Goal: Task Accomplishment & Management: Use online tool/utility

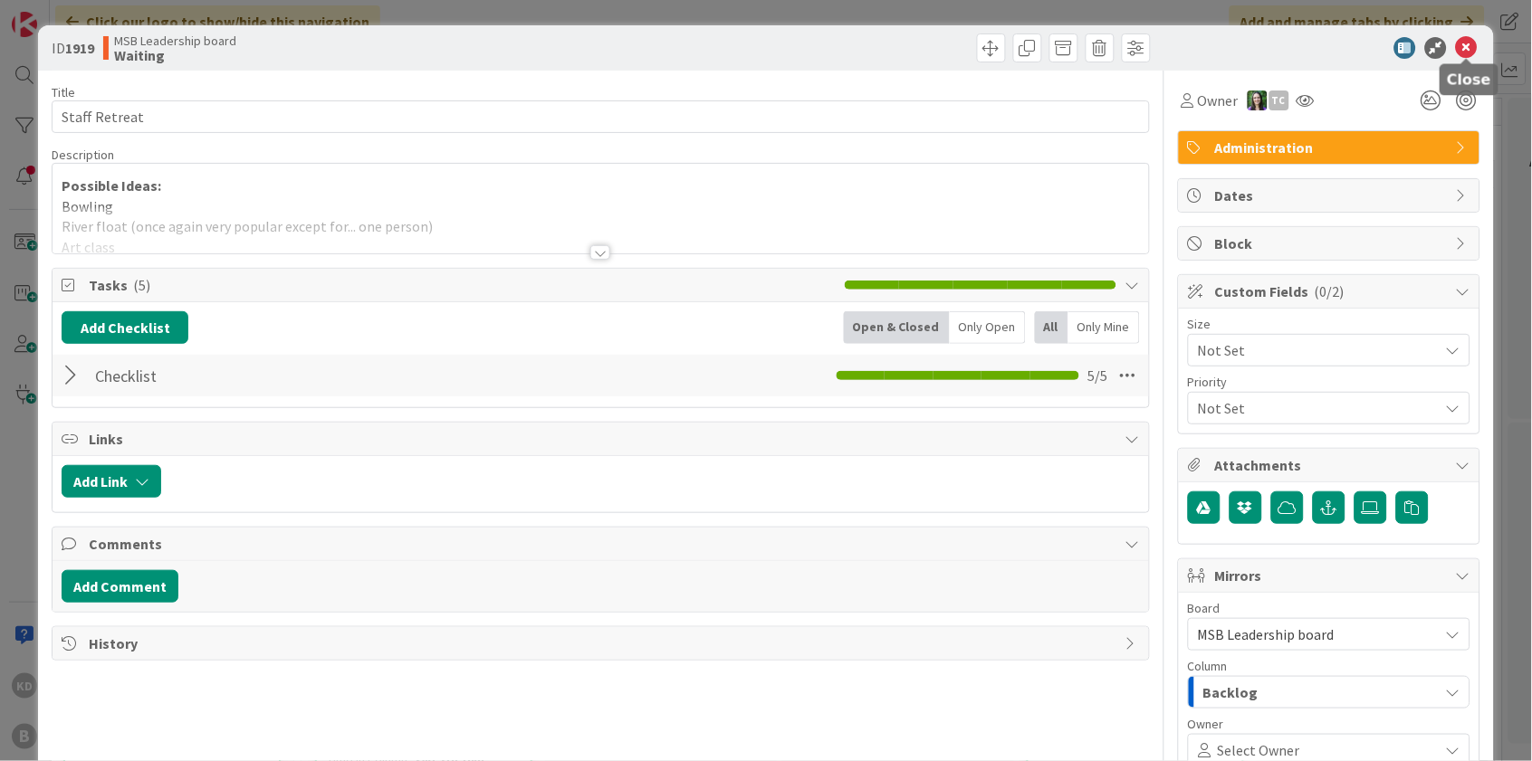
click at [1470, 45] on icon at bounding box center [1467, 48] width 22 height 22
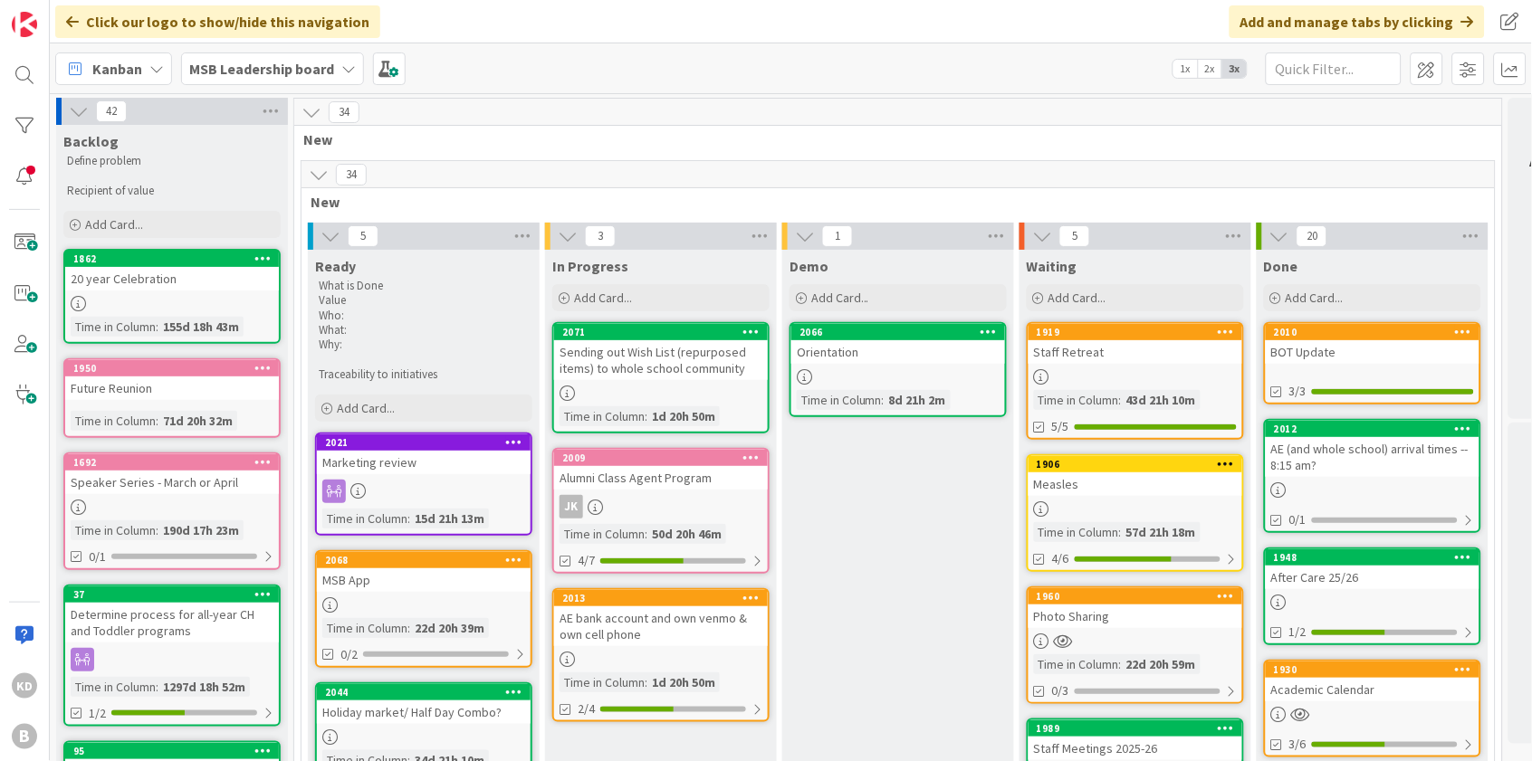
click at [287, 62] on b "MSB Leadership board" at bounding box center [261, 69] width 145 height 18
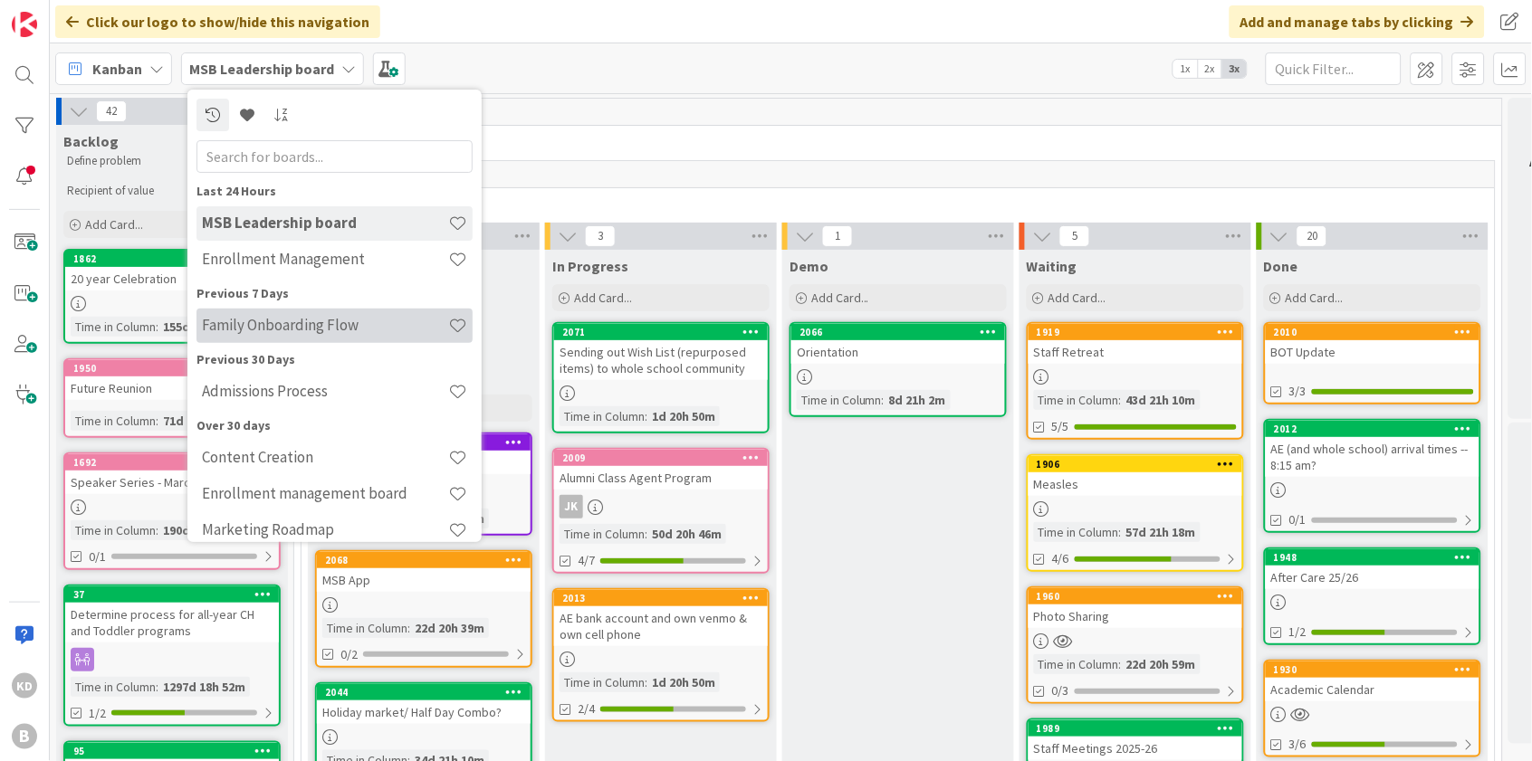
click at [263, 322] on h4 "Family Onboarding Flow" at bounding box center [325, 325] width 246 height 18
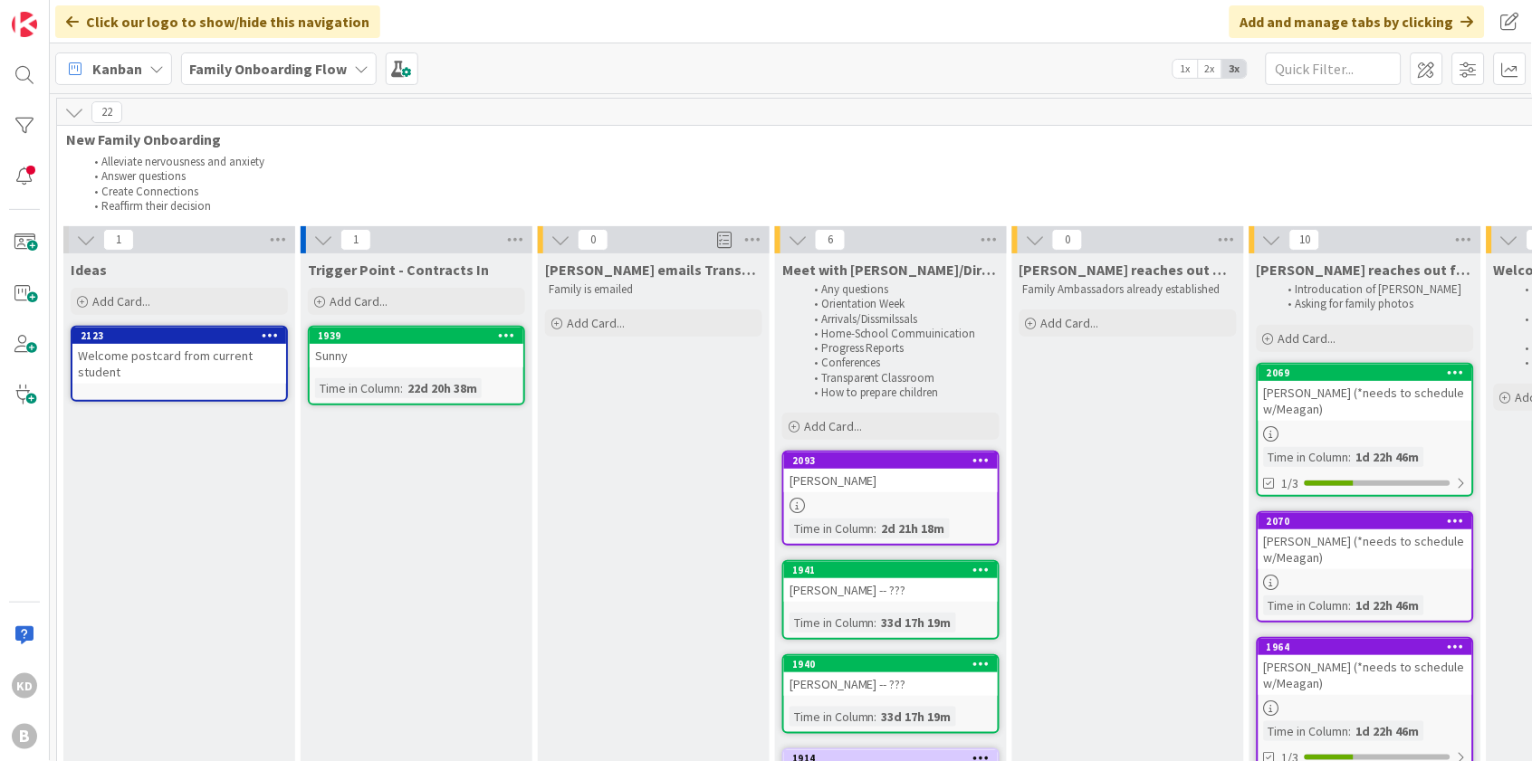
click at [352, 357] on div "Sunny" at bounding box center [417, 356] width 214 height 24
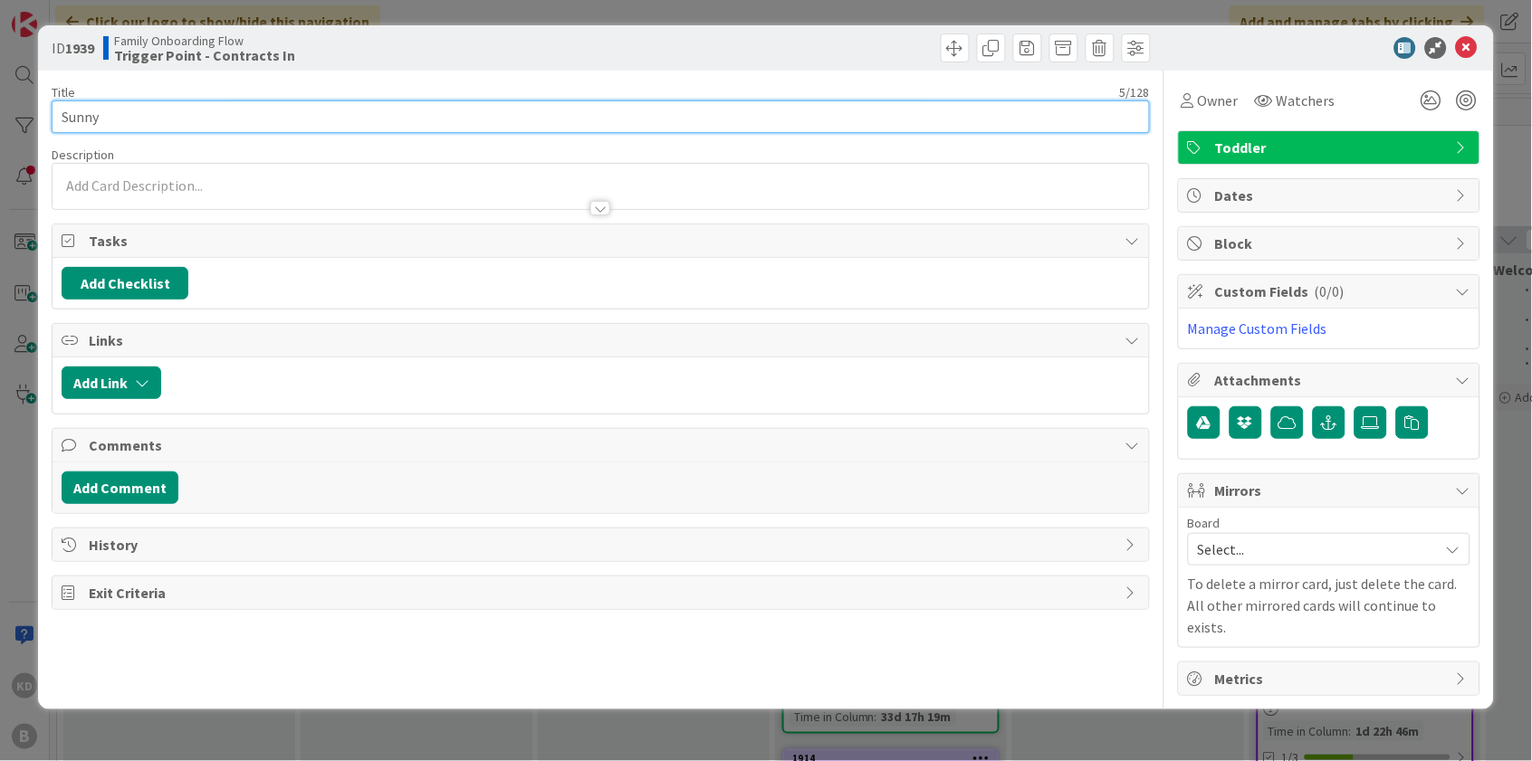
click at [237, 118] on input "Sunny" at bounding box center [600, 116] width 1097 height 33
type input "Sunny - starts in January"
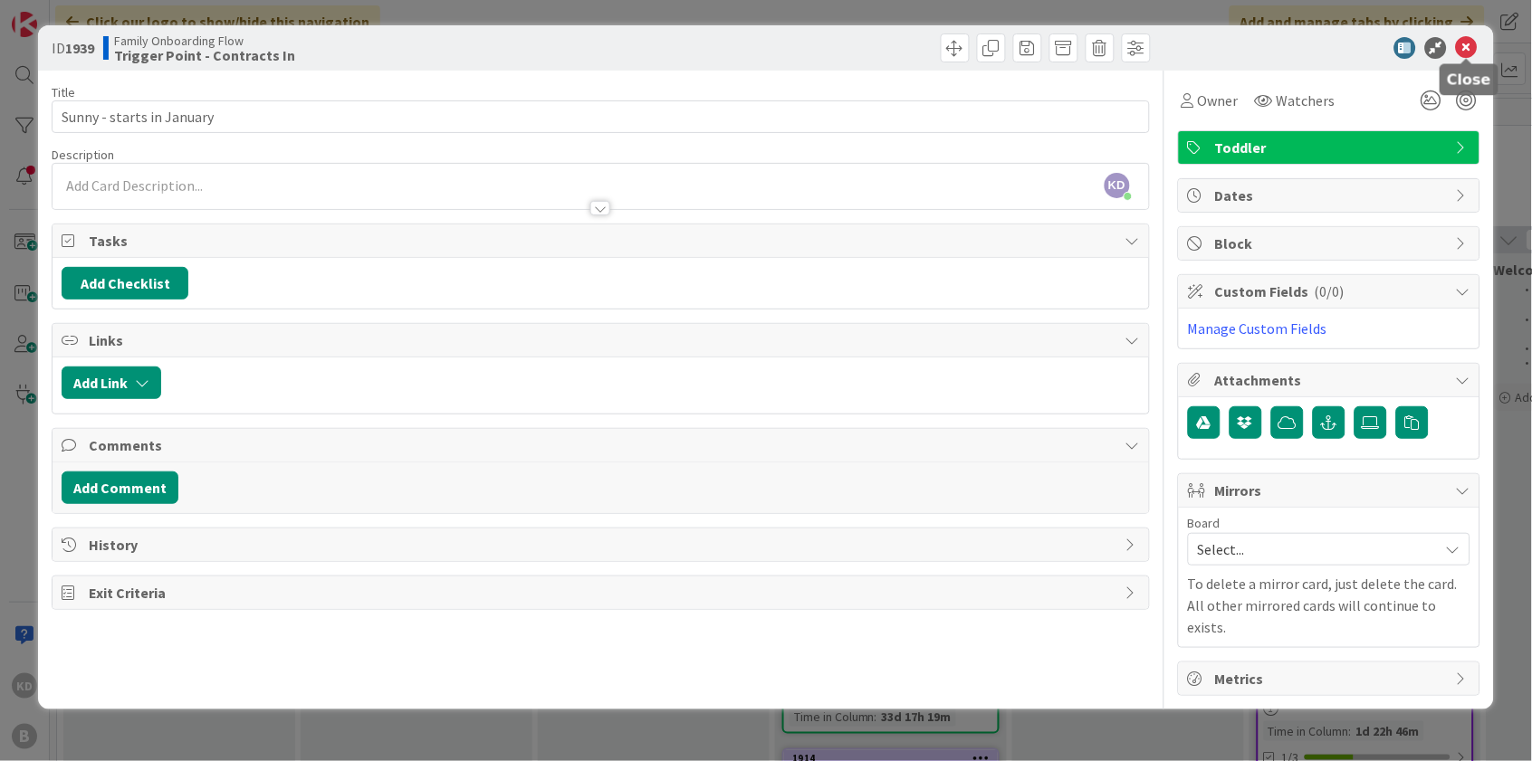
click at [1469, 50] on icon at bounding box center [1467, 48] width 22 height 22
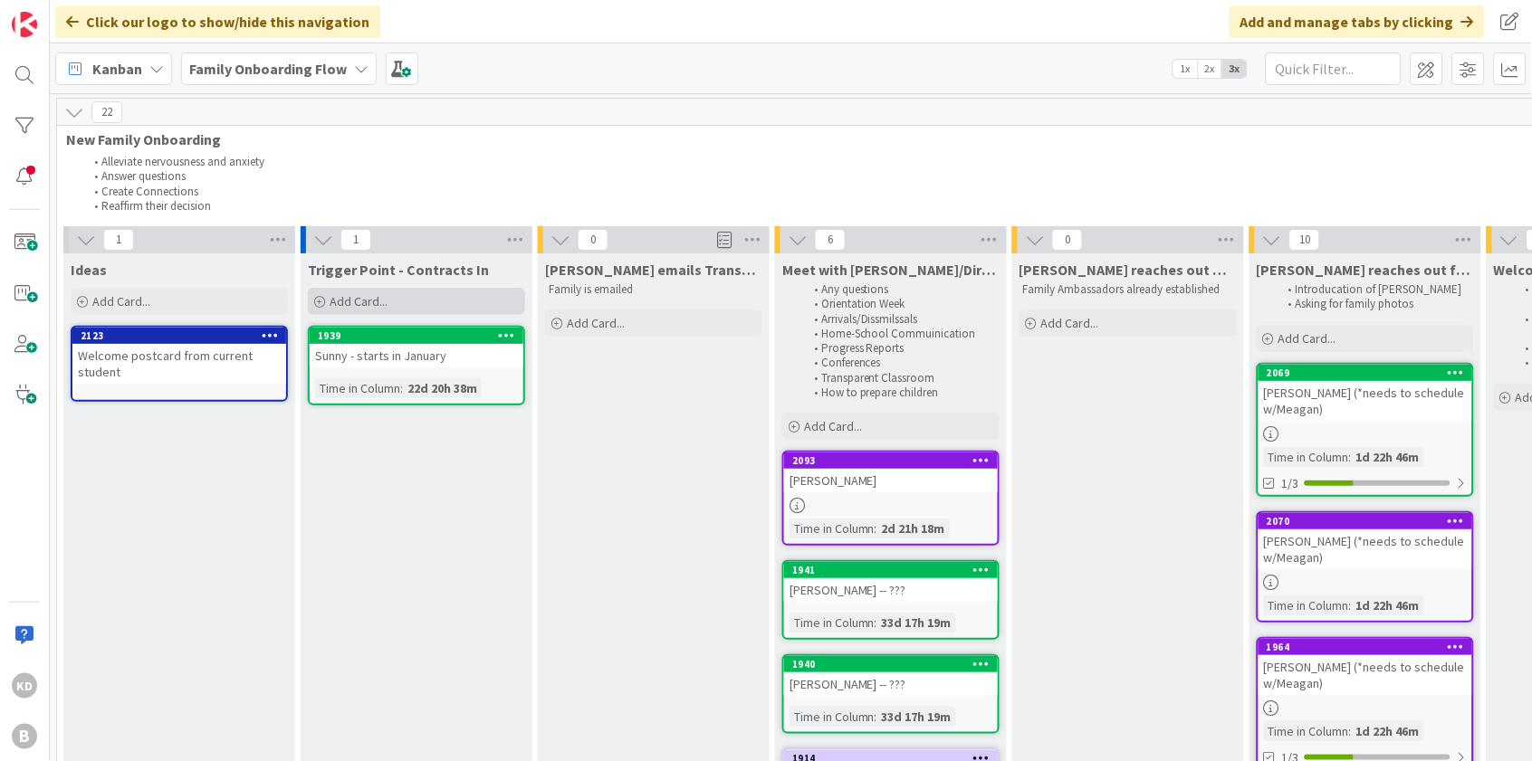
click at [367, 303] on span "Add Card..." at bounding box center [359, 301] width 58 height 16
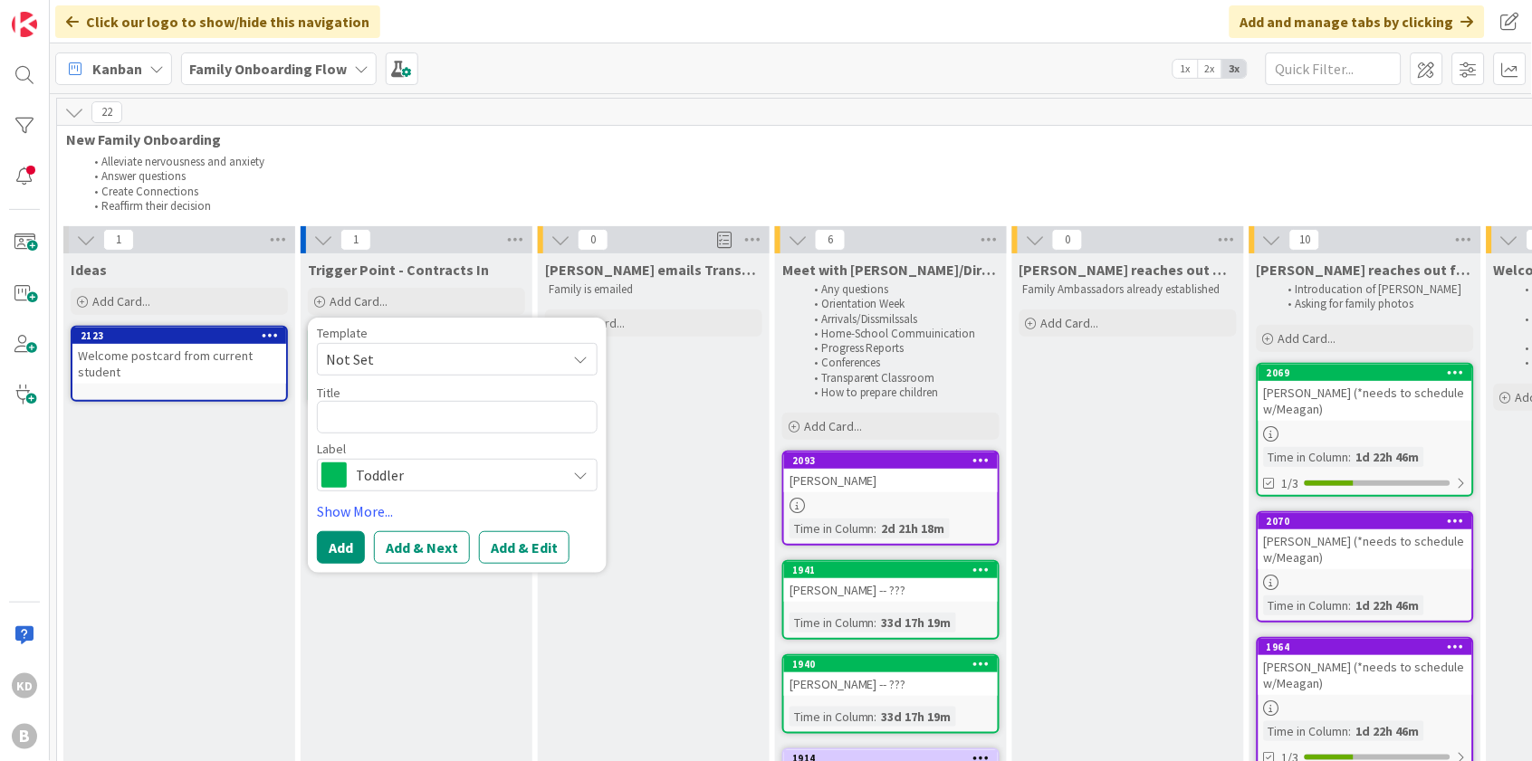
type textarea "x"
type textarea "J"
type textarea "x"
type textarea "[PERSON_NAME]"
type textarea "x"
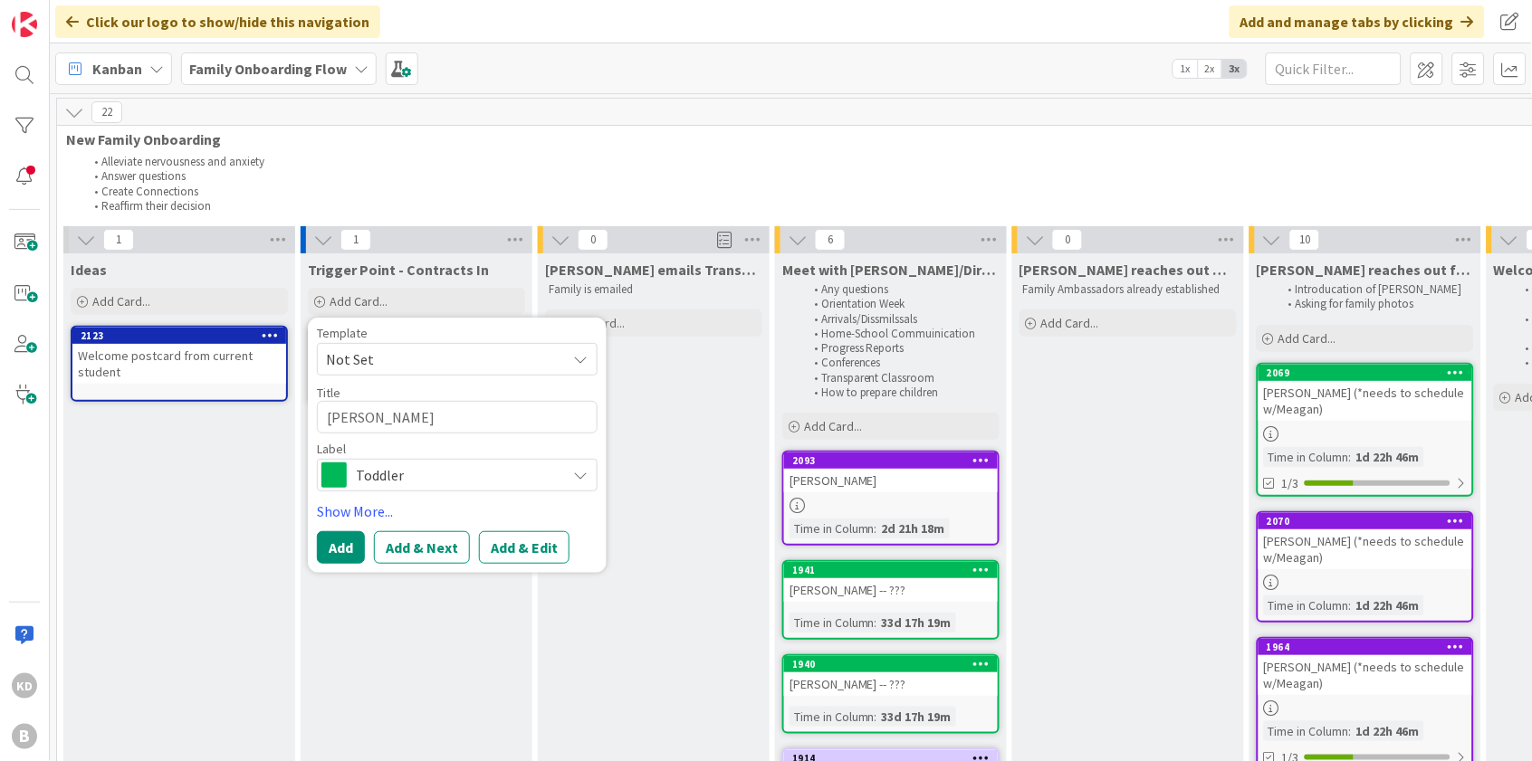
type textarea "Jam"
type textarea "x"
type textarea "[PERSON_NAME]"
type textarea "x"
type textarea "Jamil"
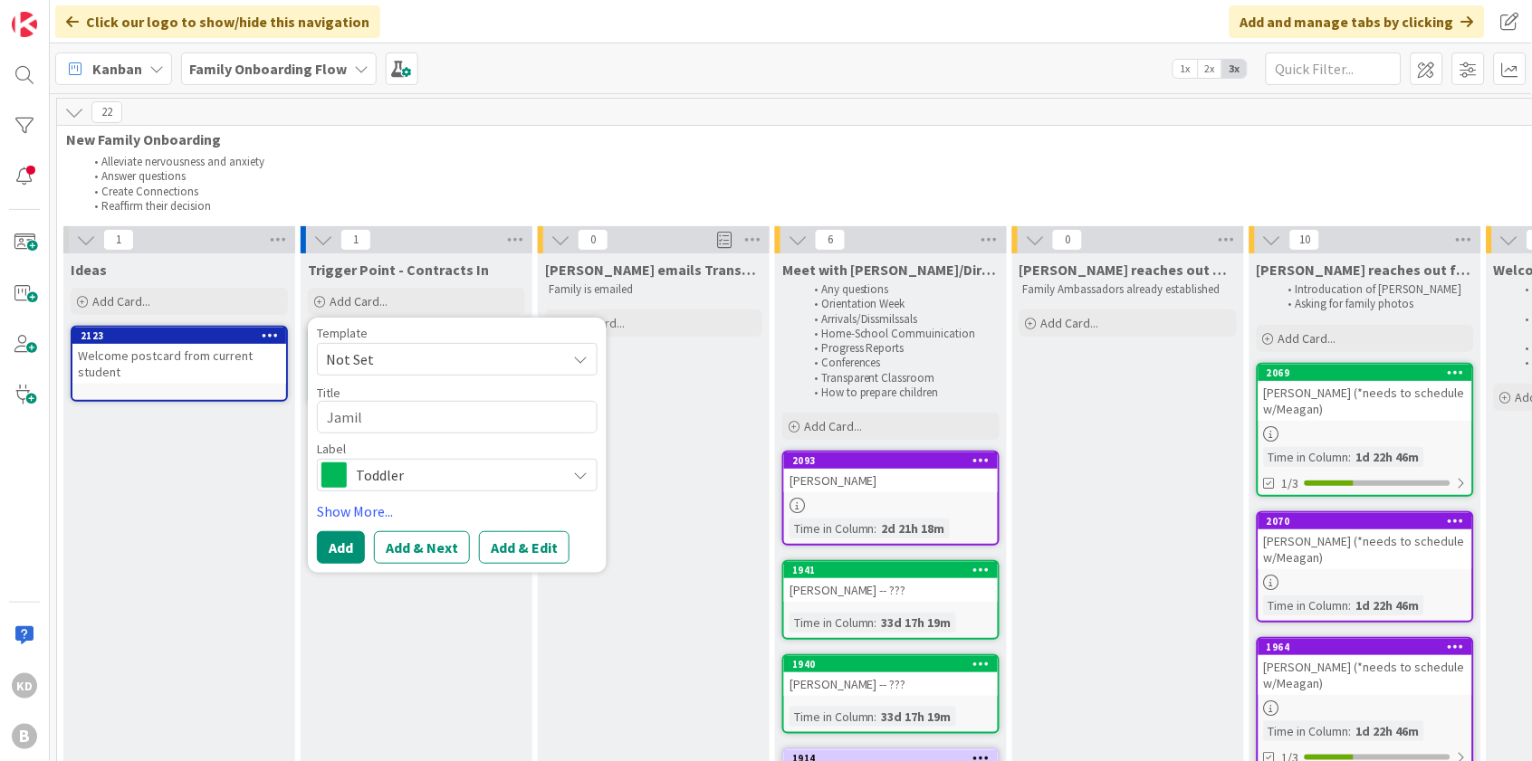
type textarea "x"
type textarea "Jamil"
type textarea "x"
type textarea "Jamil -"
type textarea "x"
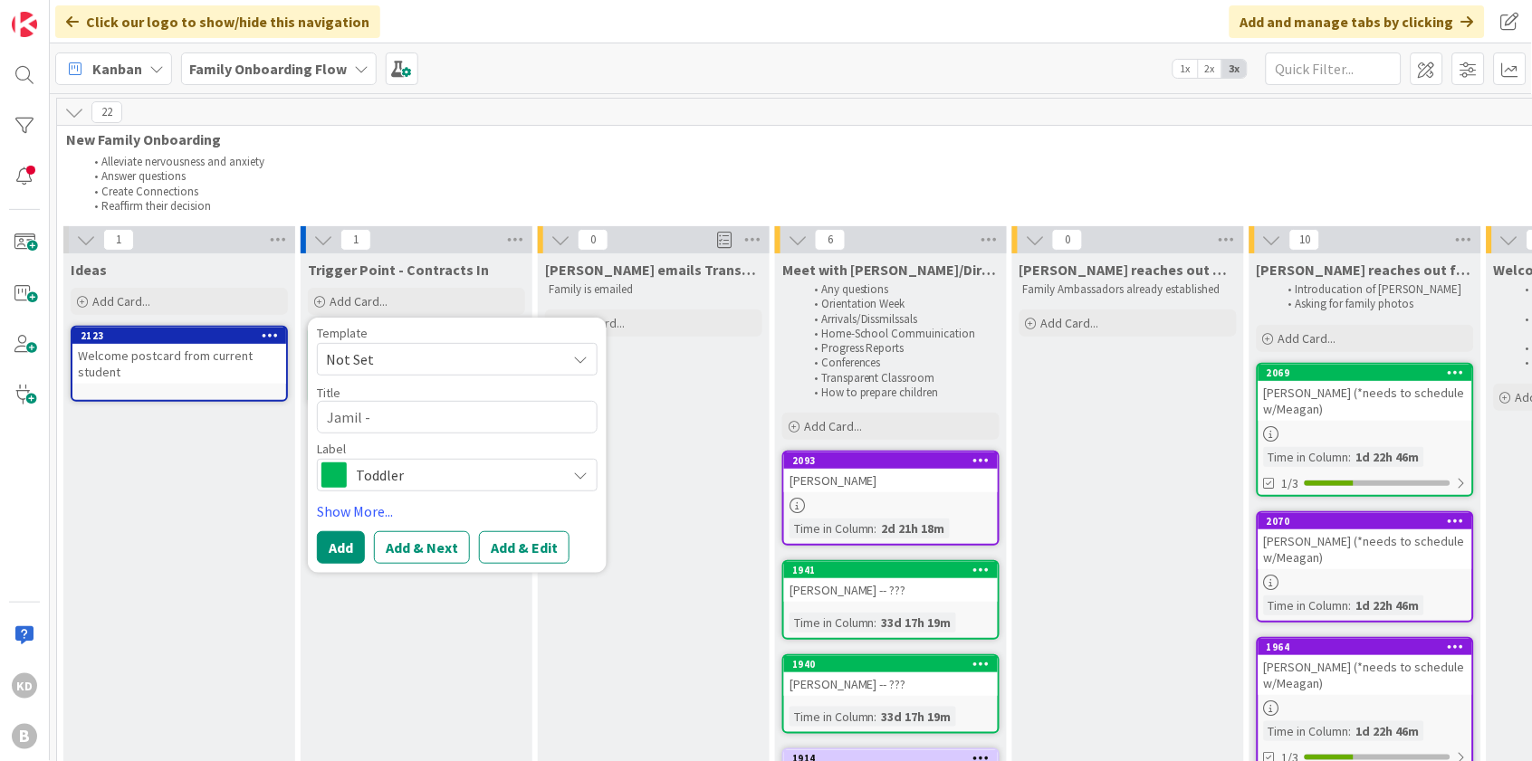
type textarea "Jamil -"
type textarea "x"
type textarea "Jamil - S"
type textarea "x"
type textarea "Jamil - St"
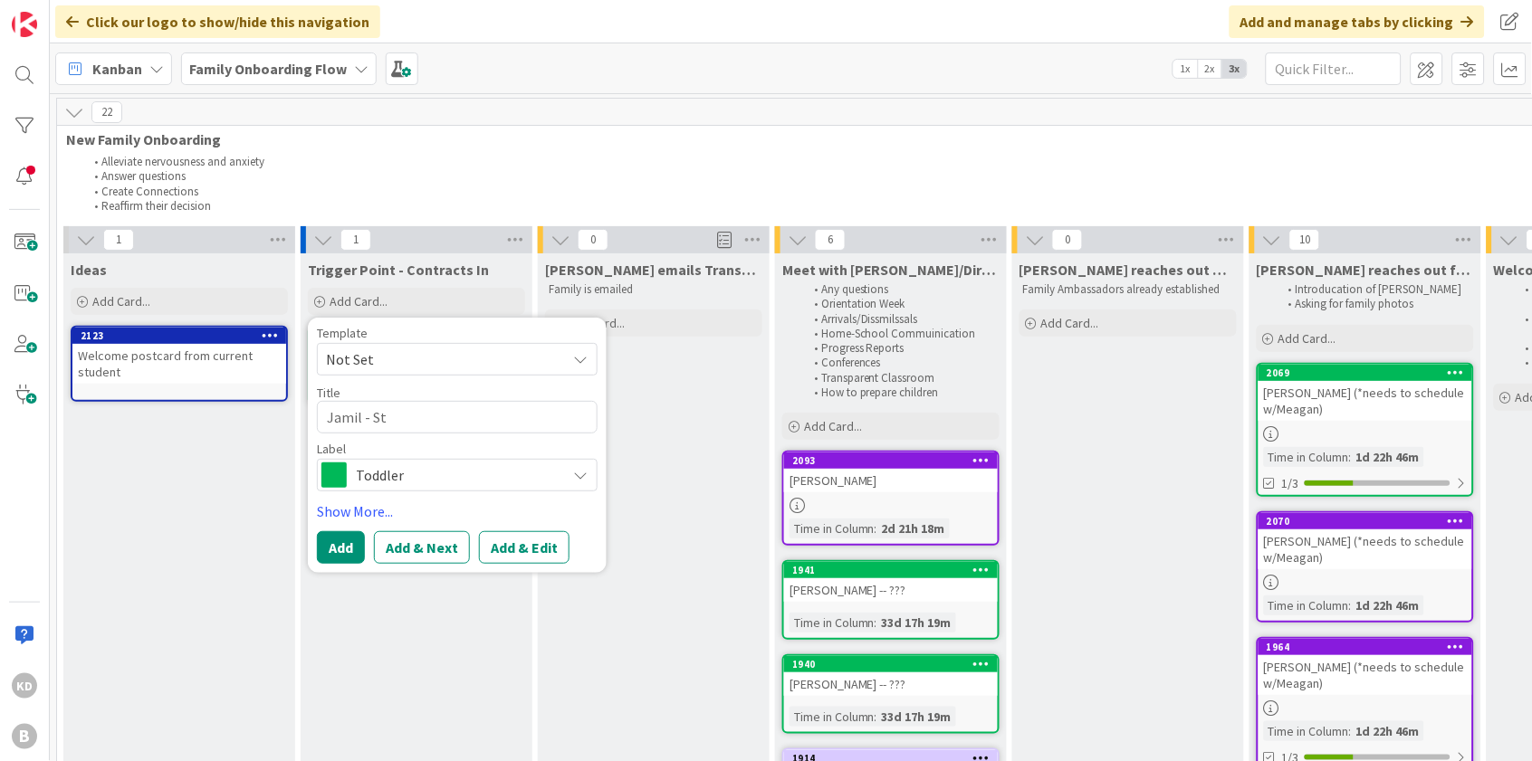
type textarea "x"
type textarea "Jamil - Sta"
type textarea "x"
type textarea "Jamil - Star"
type textarea "x"
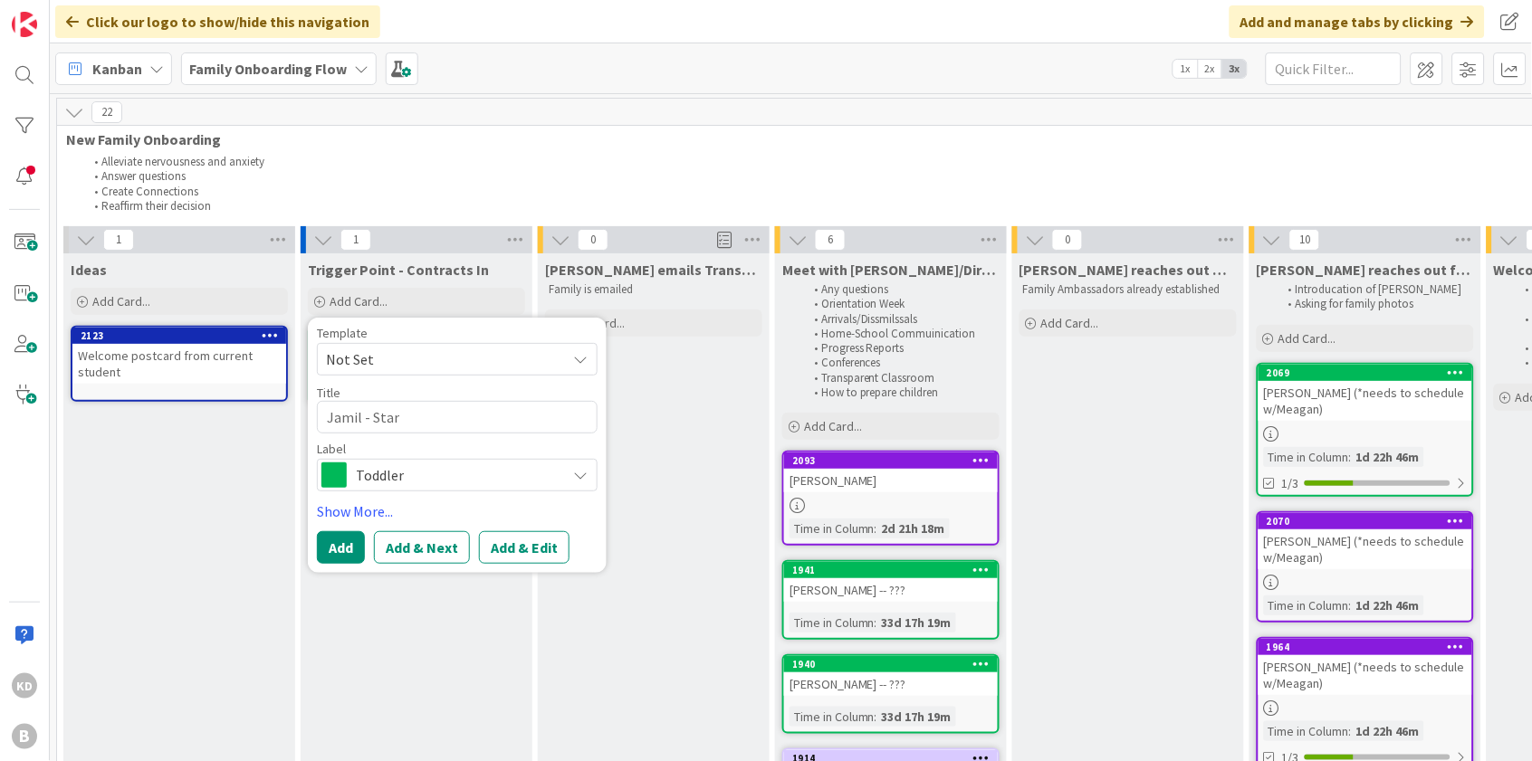
type textarea "Jamil - Start"
type textarea "x"
type textarea "Jamil - Starts"
type textarea "x"
type textarea "Jamil - Starts"
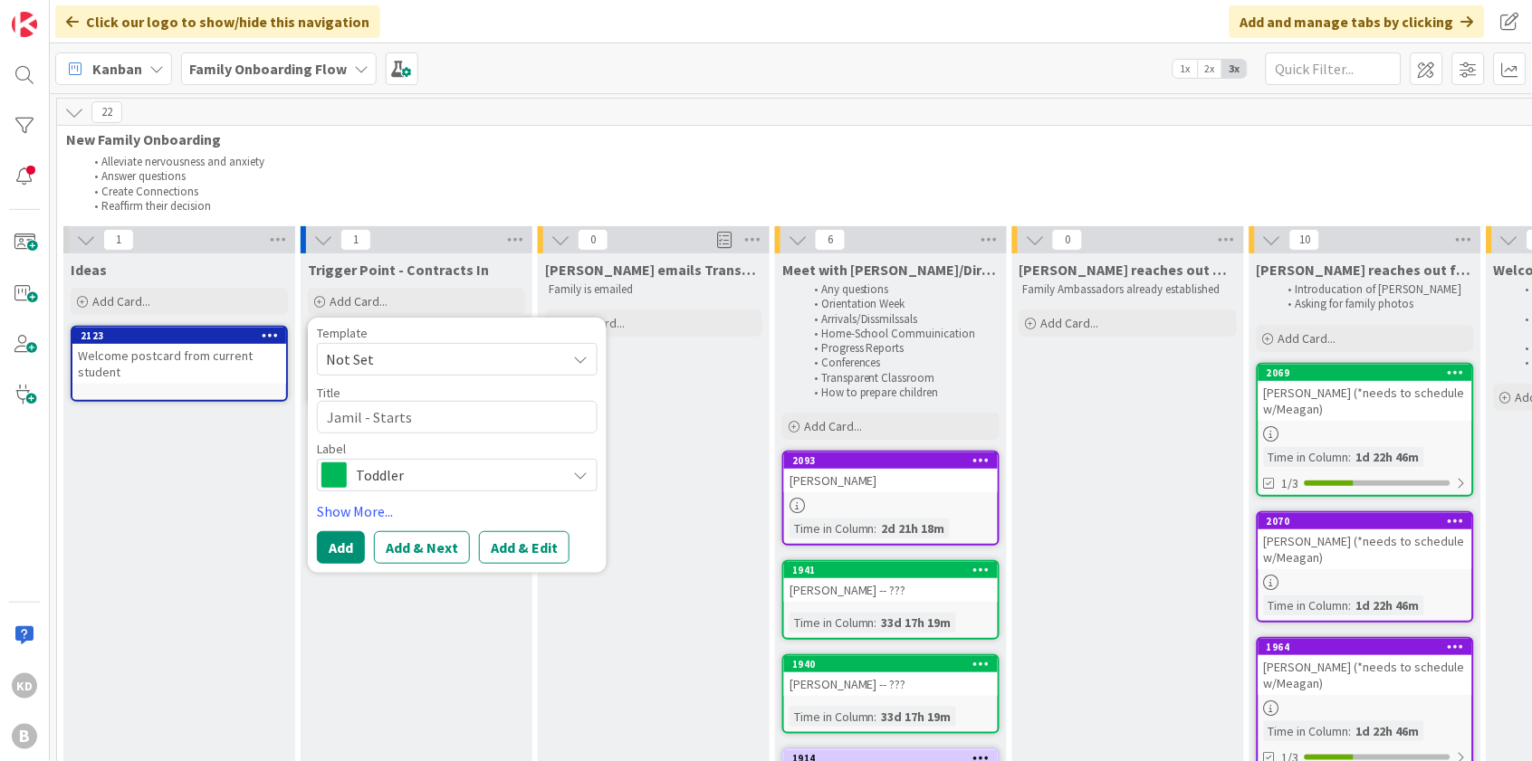
type textarea "x"
type textarea "Jamil - Starts i"
type textarea "x"
type textarea "Jamil - Starts in"
type textarea "x"
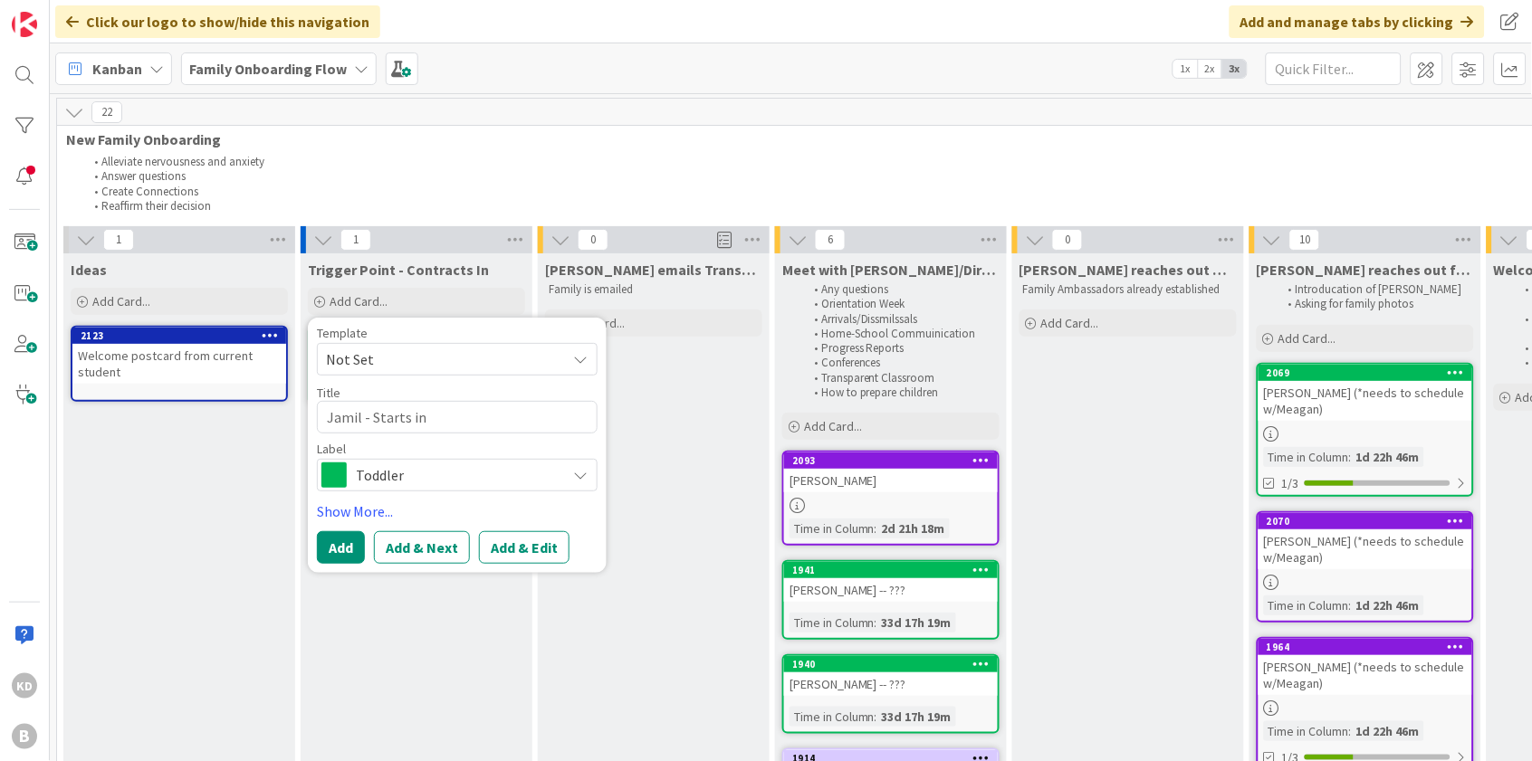
type textarea "Jamil - Starts in"
type textarea "x"
type textarea "Jamil - Starts in J"
type textarea "x"
type textarea "Jamil - Starts in Ja"
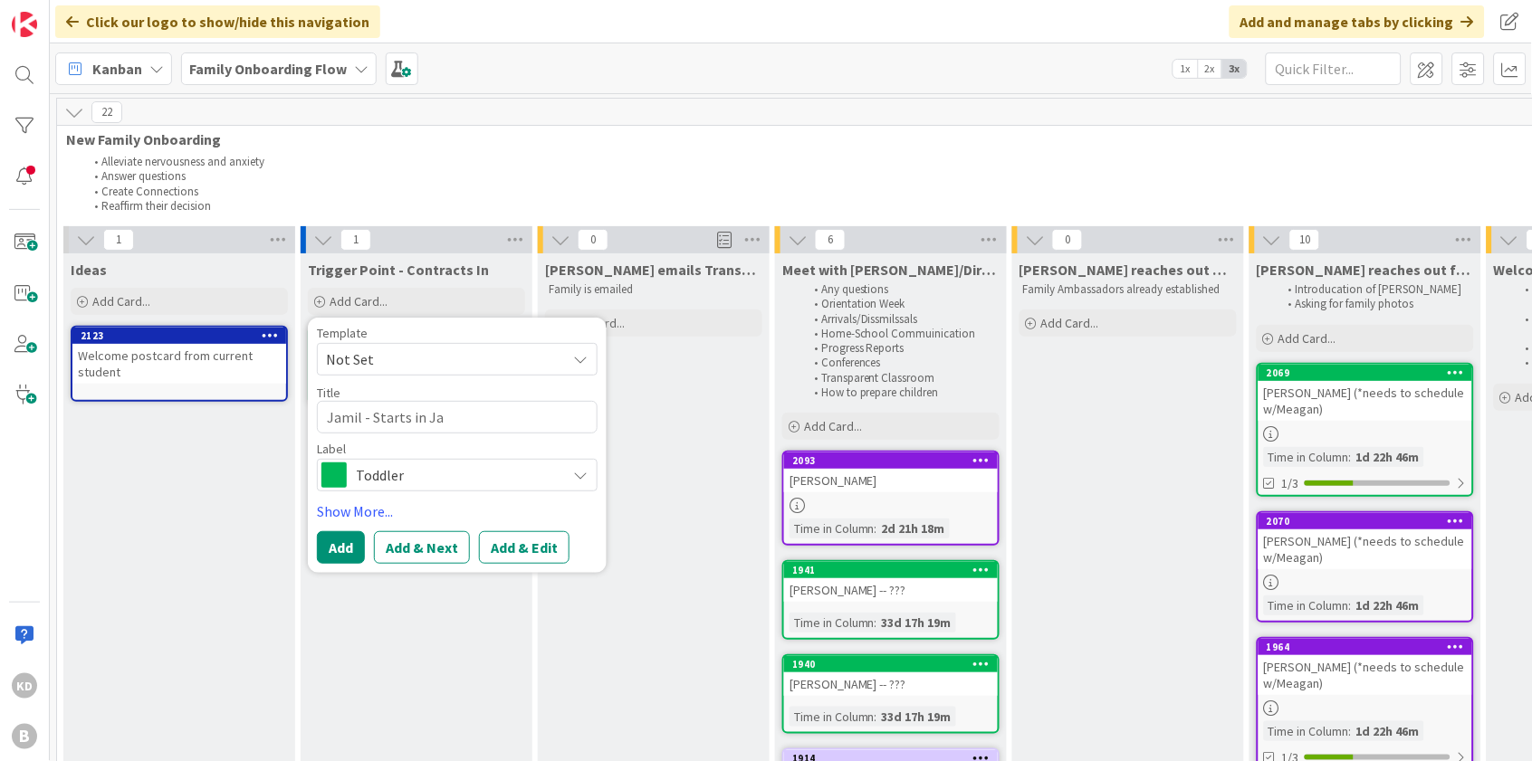
type textarea "x"
type textarea "Jamil - Starts in Jan"
type textarea "x"
type textarea "Jamil - Starts in Janu"
type textarea "x"
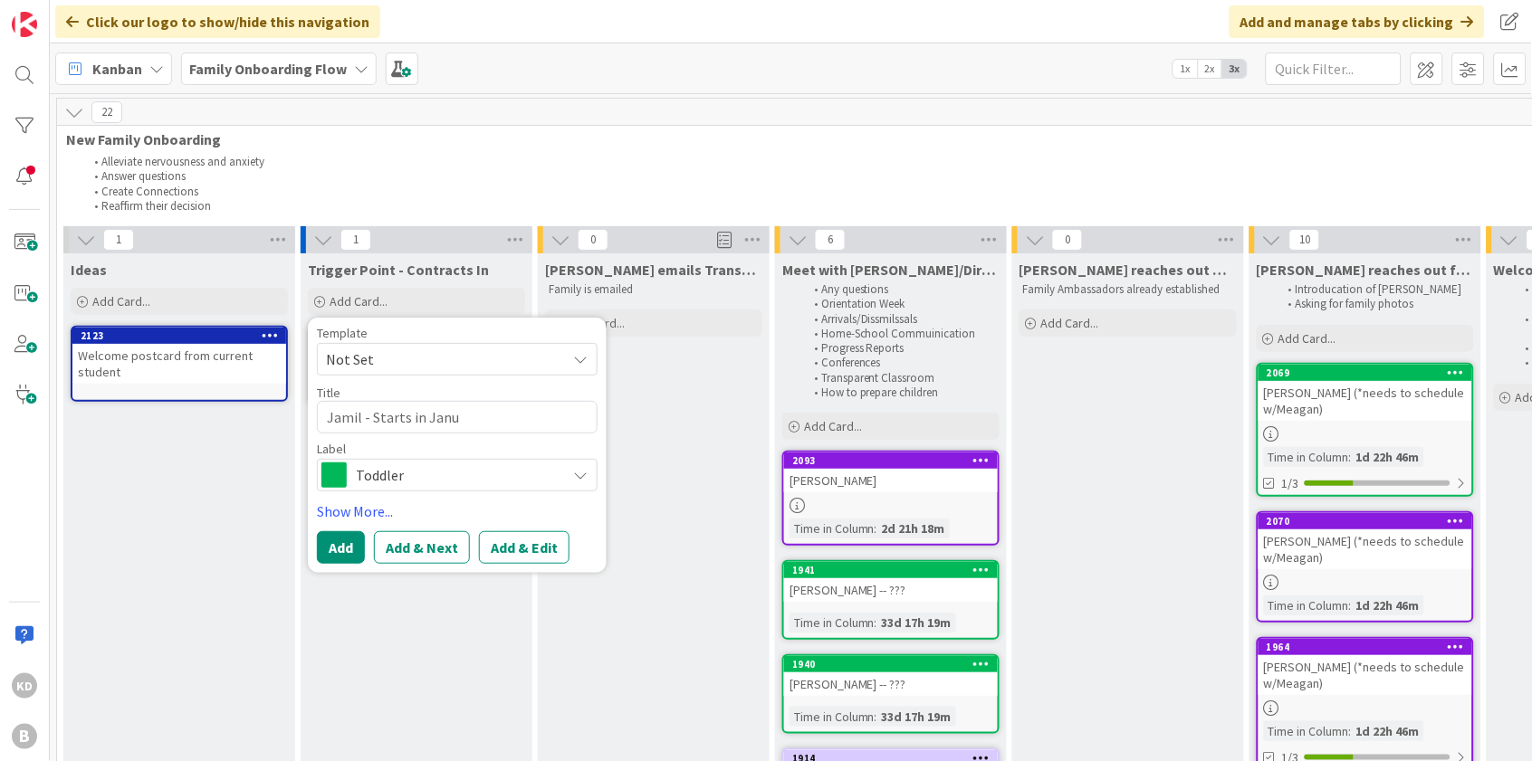
type textarea "Jamil - Starts in [GEOGRAPHIC_DATA]"
type textarea "x"
type textarea "Jamil - Starts in Januar"
type textarea "x"
type textarea "Jamil - Starts in January"
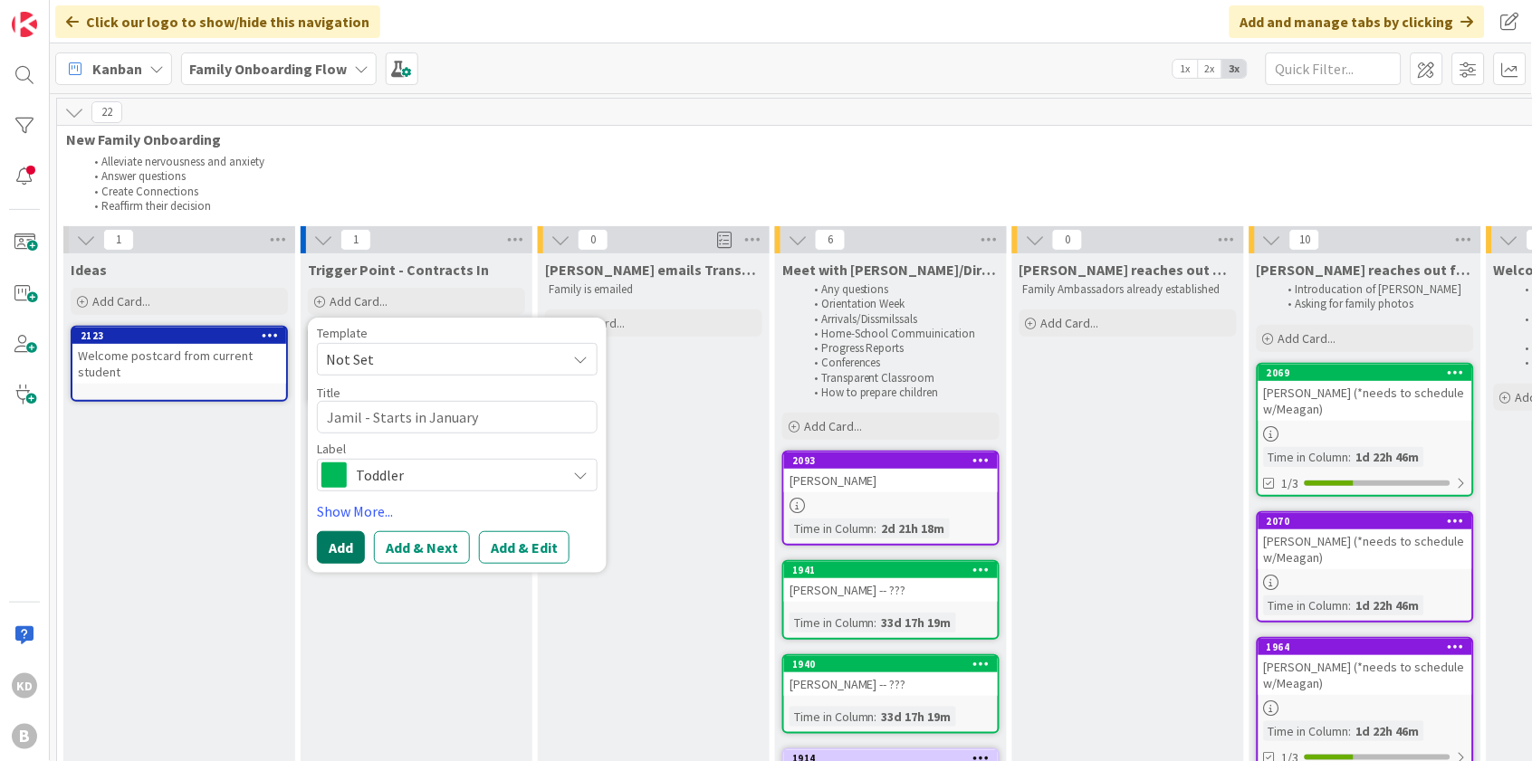
click at [358, 538] on button "Add" at bounding box center [341, 547] width 48 height 33
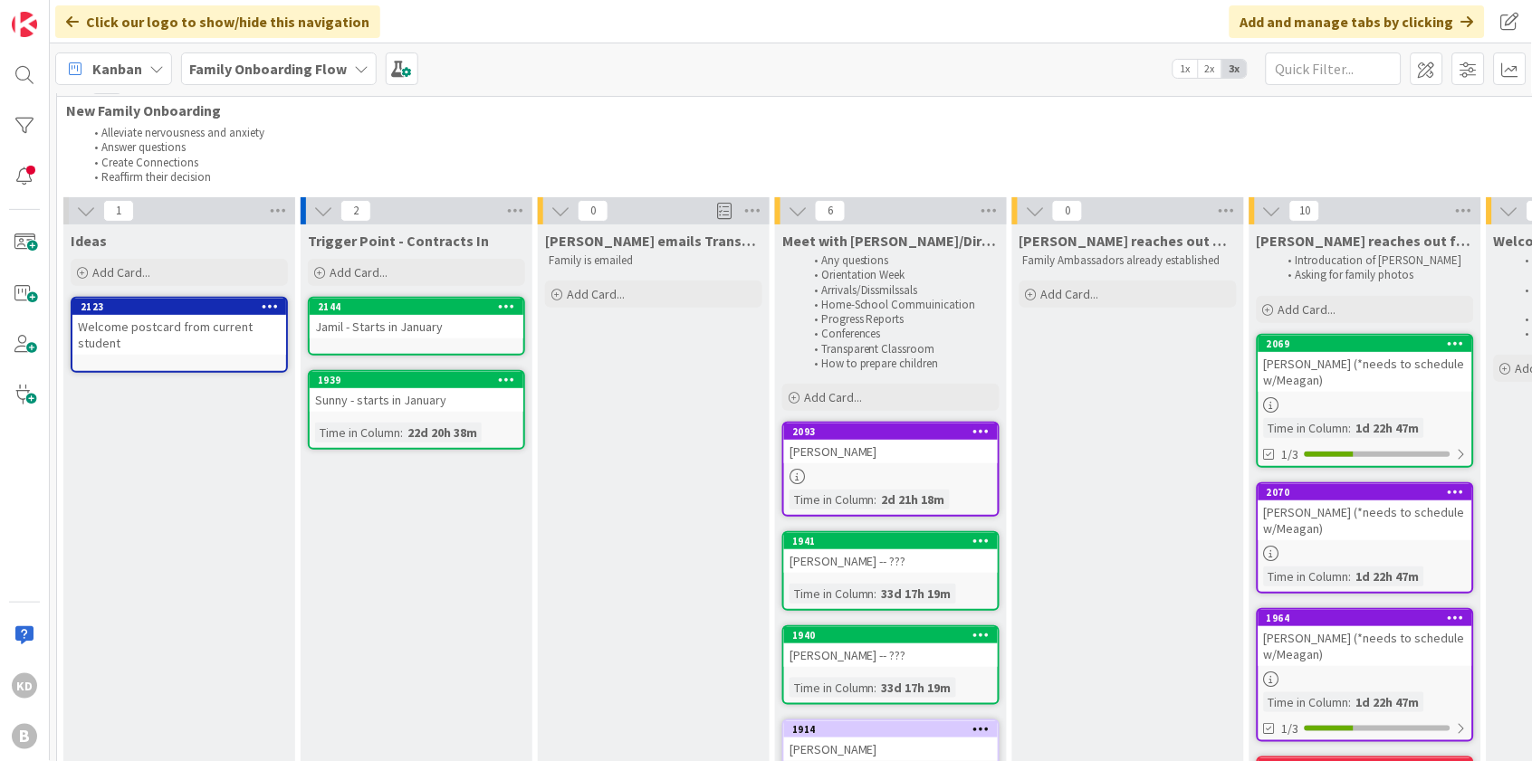
scroll to position [29, 0]
click at [804, 389] on span "Add Card..." at bounding box center [833, 397] width 58 height 16
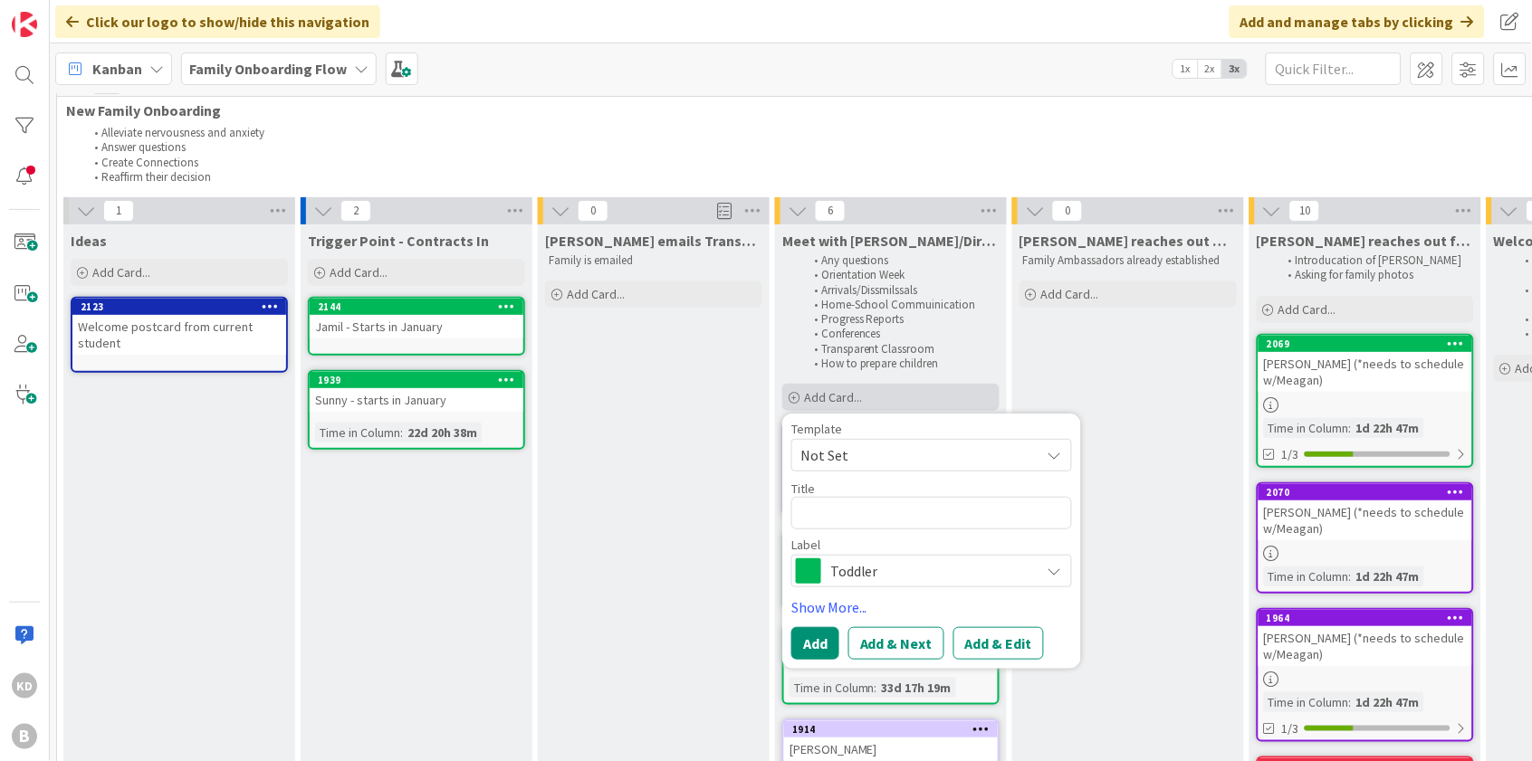
type textarea "x"
type textarea "W"
type textarea "x"
type textarea "Wi"
type textarea "x"
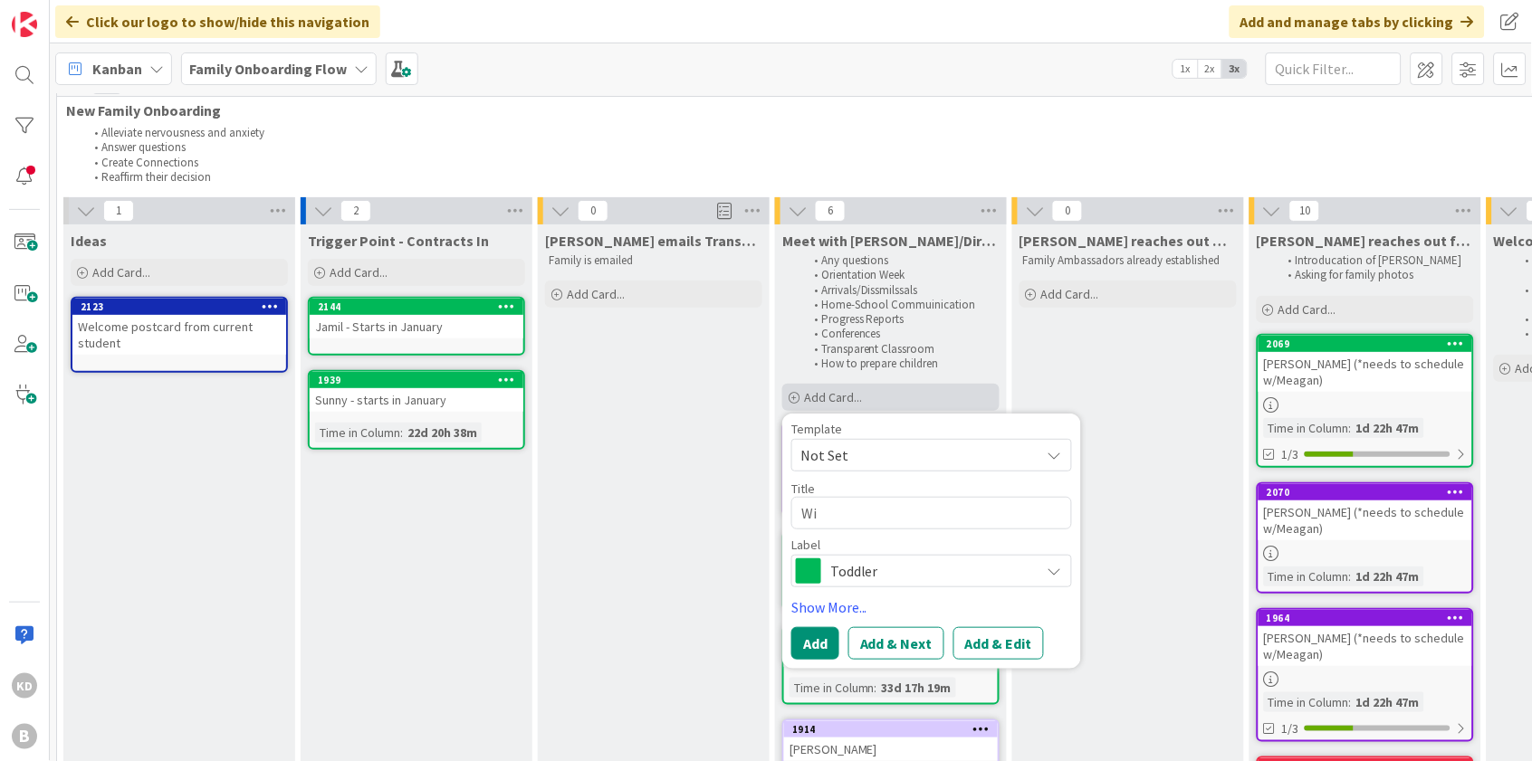
type textarea "Wil"
type textarea "x"
type textarea "Will"
type textarea "x"
type textarea "Willo"
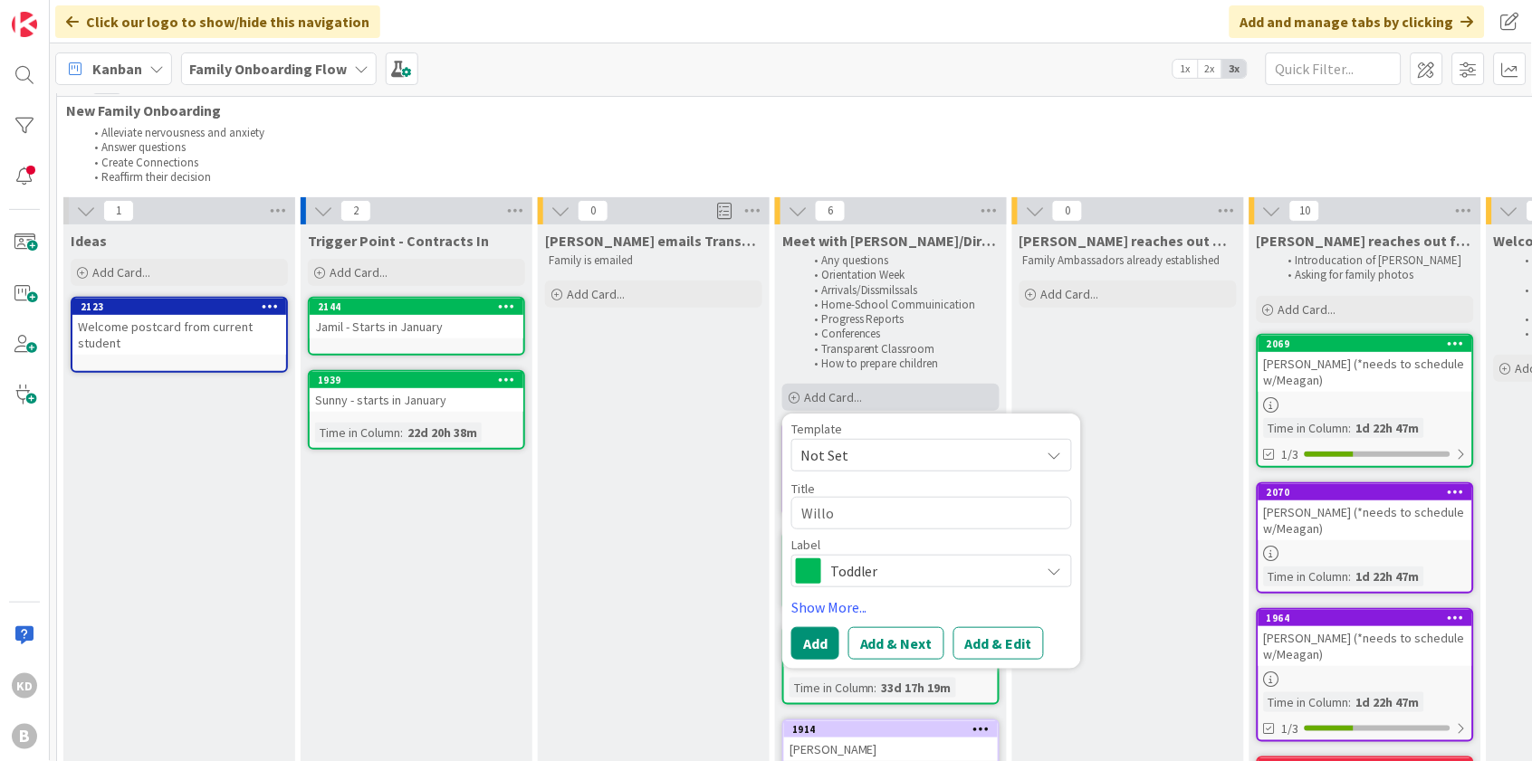
type textarea "x"
type textarea "Willow"
type textarea "x"
type textarea "Willow"
type textarea "x"
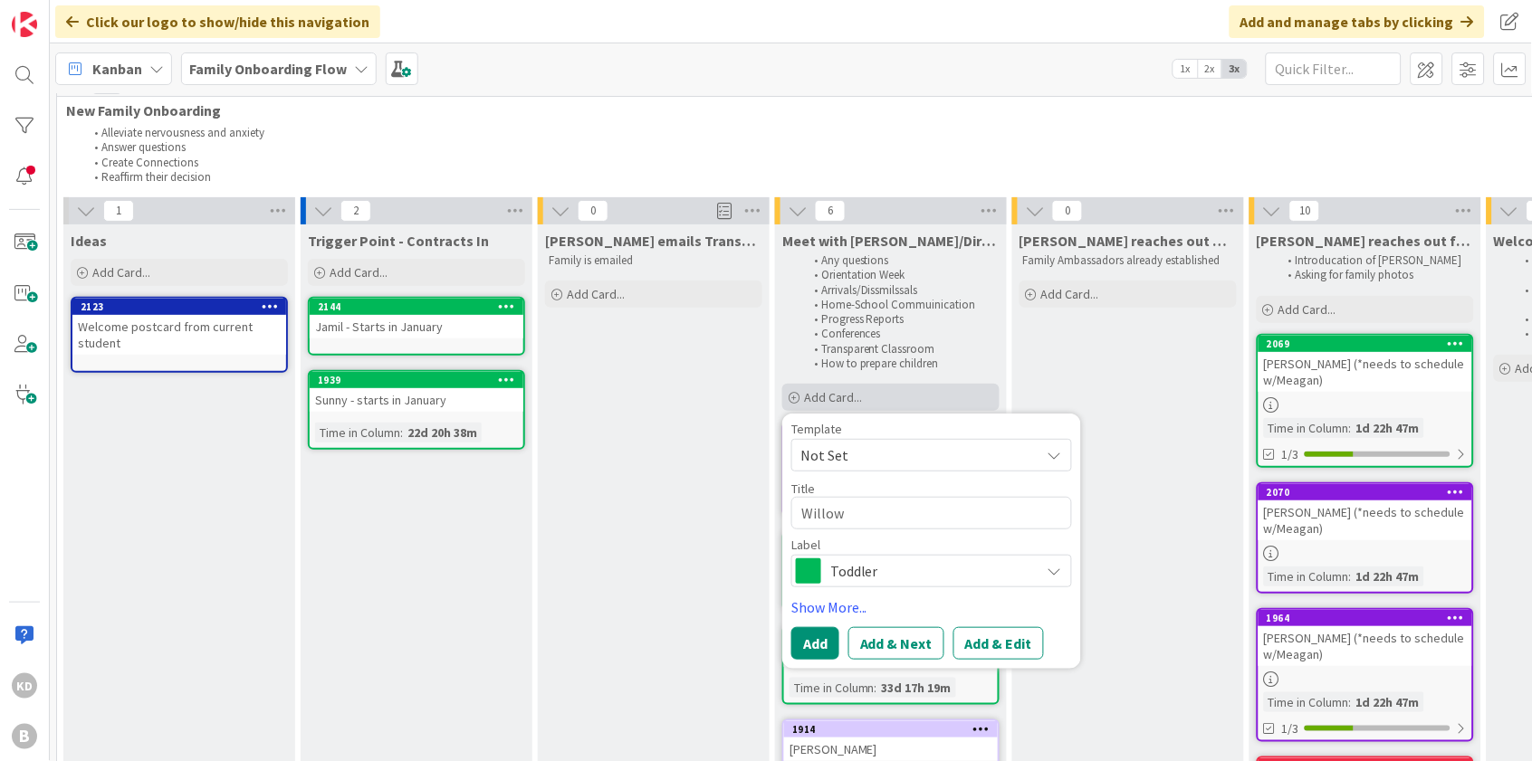
type textarea "Willow W"
type textarea "x"
type textarea "Willow We"
type textarea "x"
type textarea "Willow Wet"
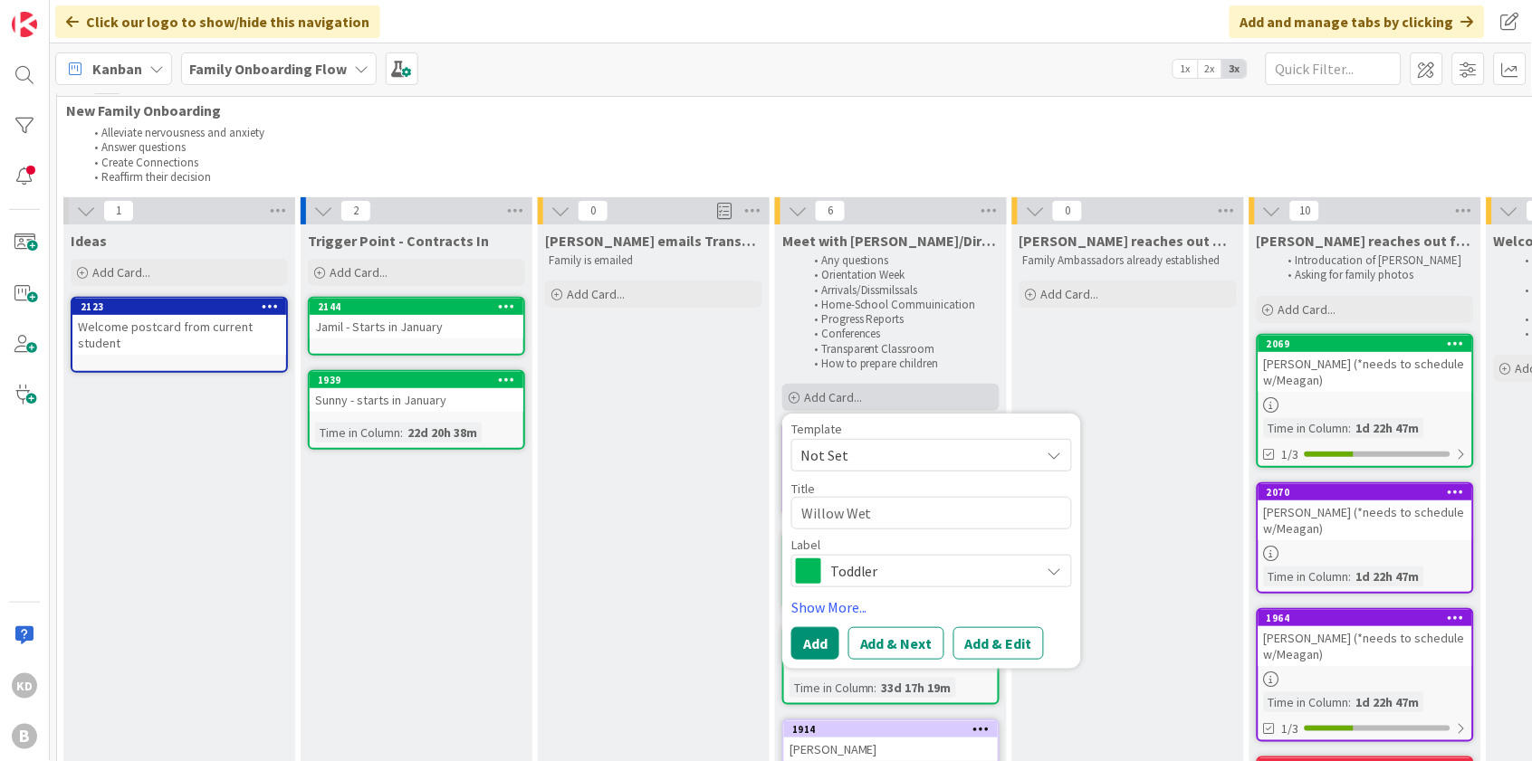
type textarea "x"
type textarea "Willow Weth"
type textarea "x"
type textarea "Willow Wethe"
type textarea "x"
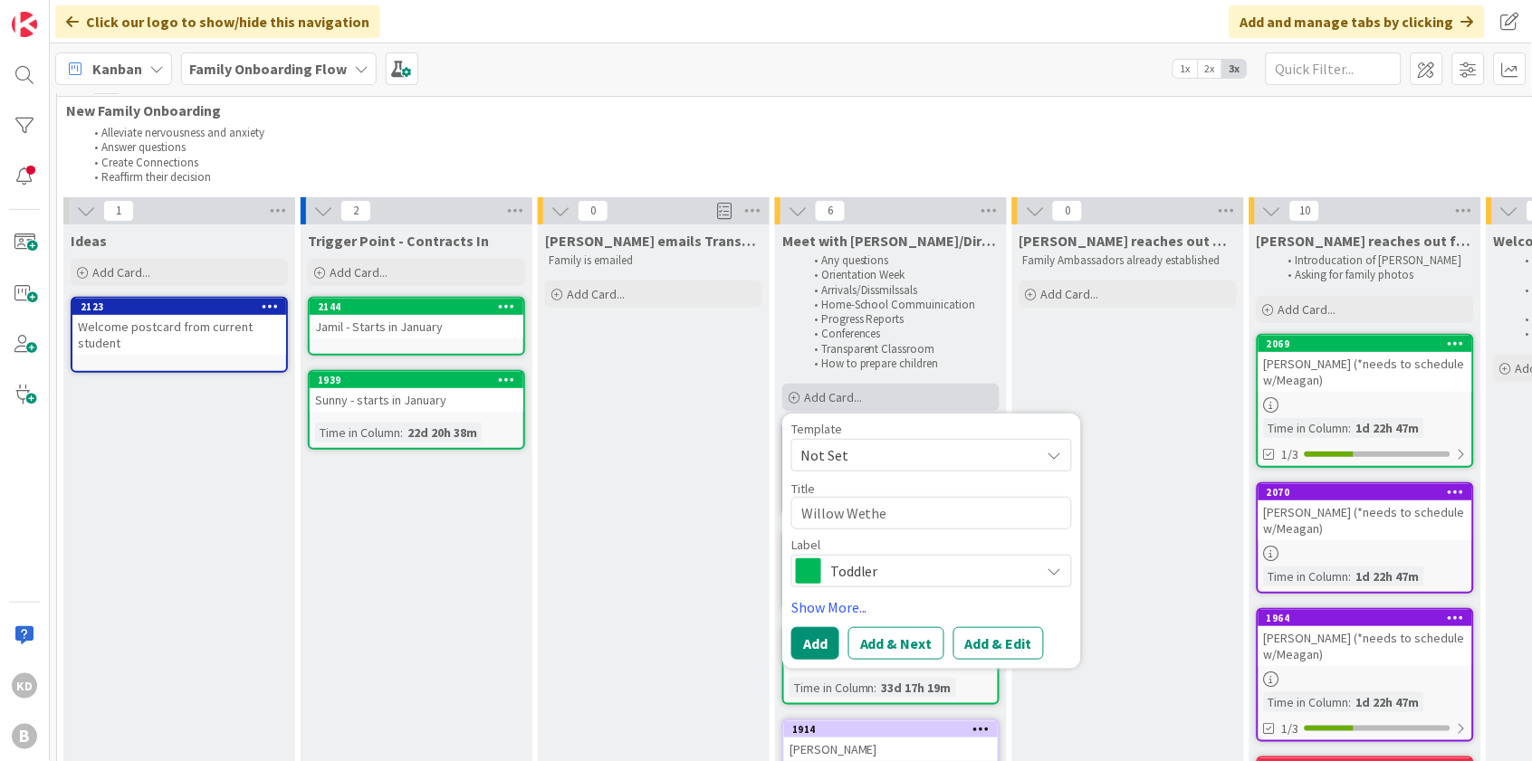
type textarea "Willow Wether"
type textarea "x"
type textarea "Willow Wethere"
type textarea "x"
type textarea "Willow Wetherel"
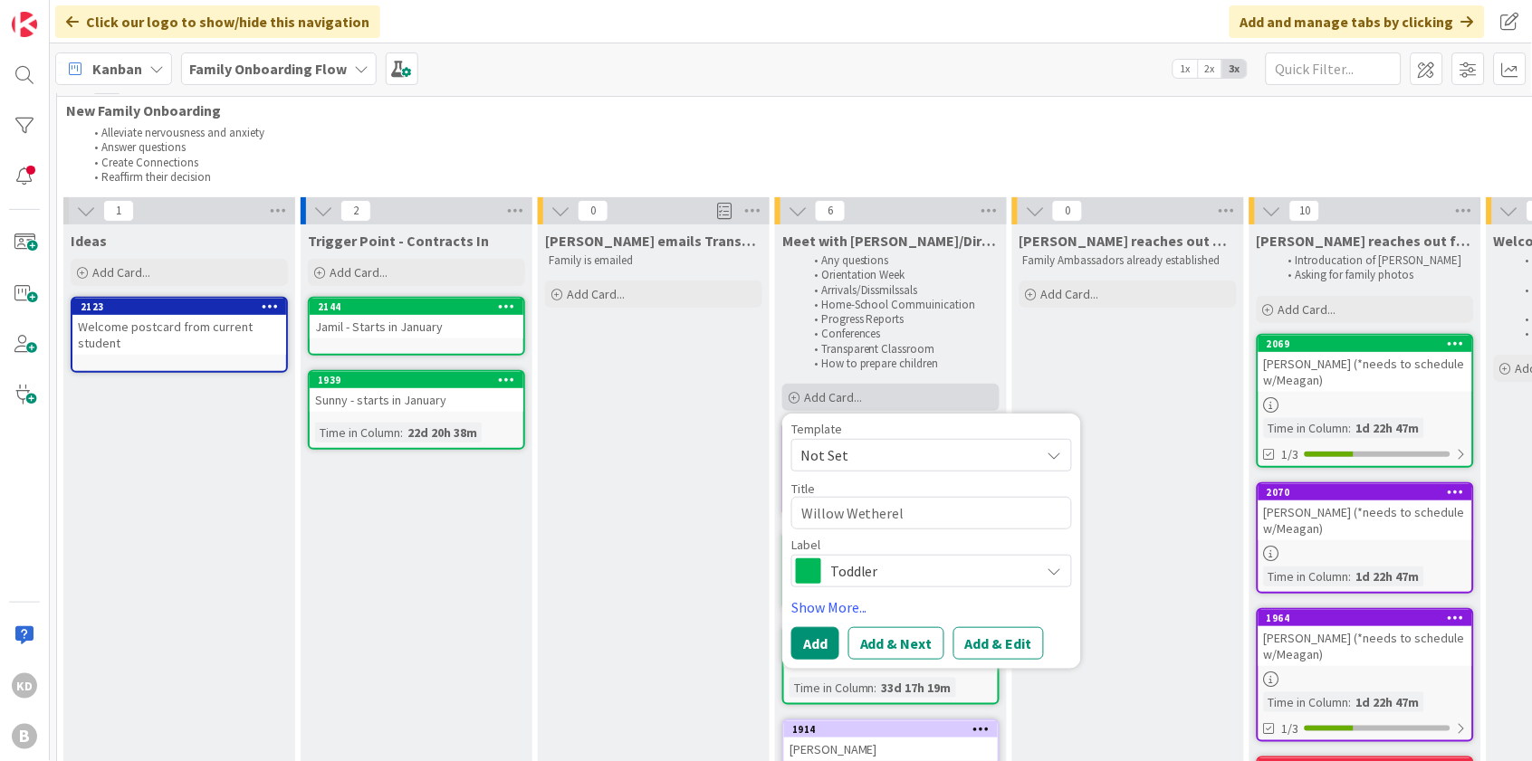
type textarea "x"
type textarea "Willow [PERSON_NAME]"
click at [844, 565] on span "Toddler" at bounding box center [930, 571] width 201 height 25
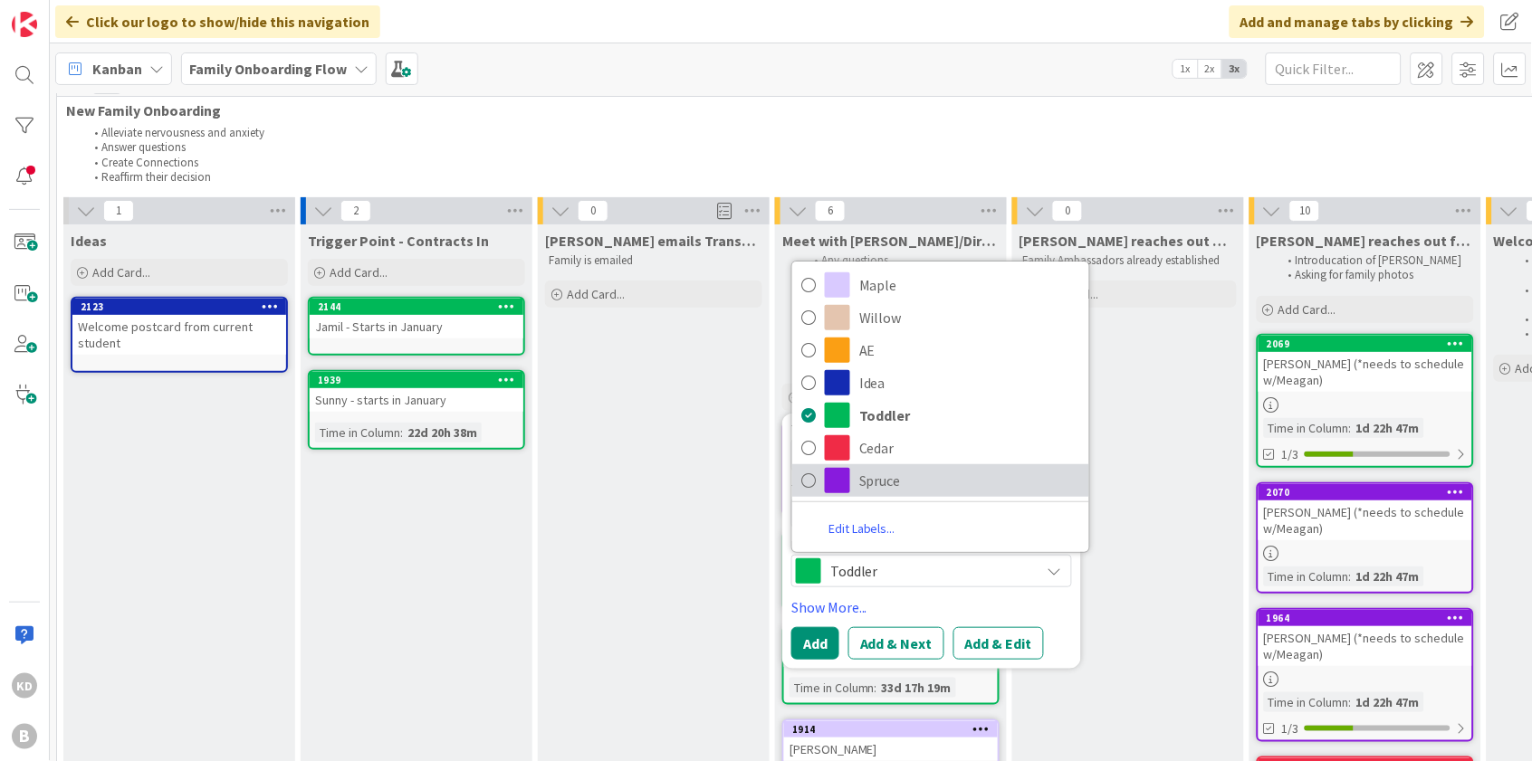
click at [865, 467] on span "Spruce" at bounding box center [969, 480] width 221 height 27
type textarea "x"
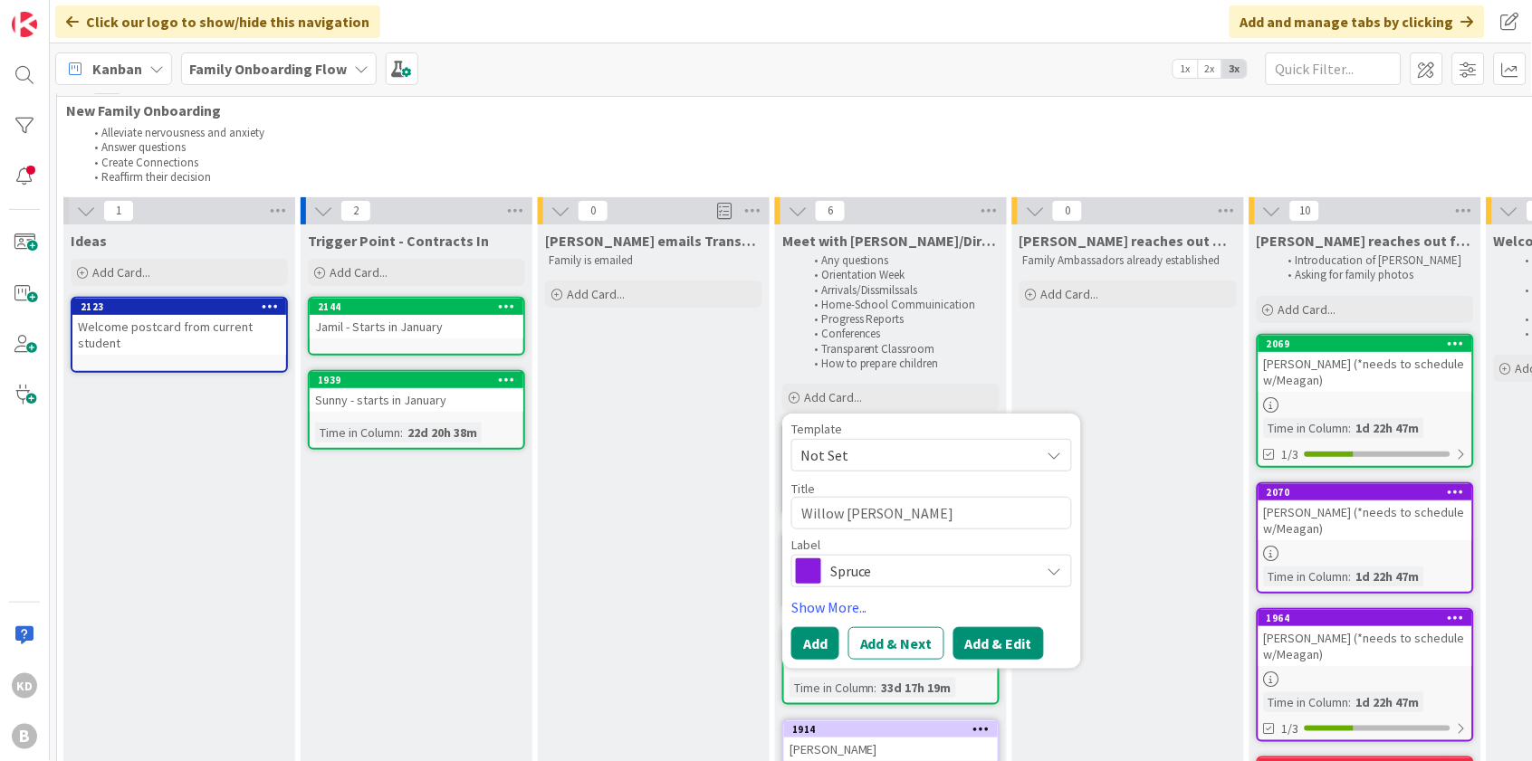
click at [977, 627] on button "Add & Edit" at bounding box center [998, 643] width 91 height 33
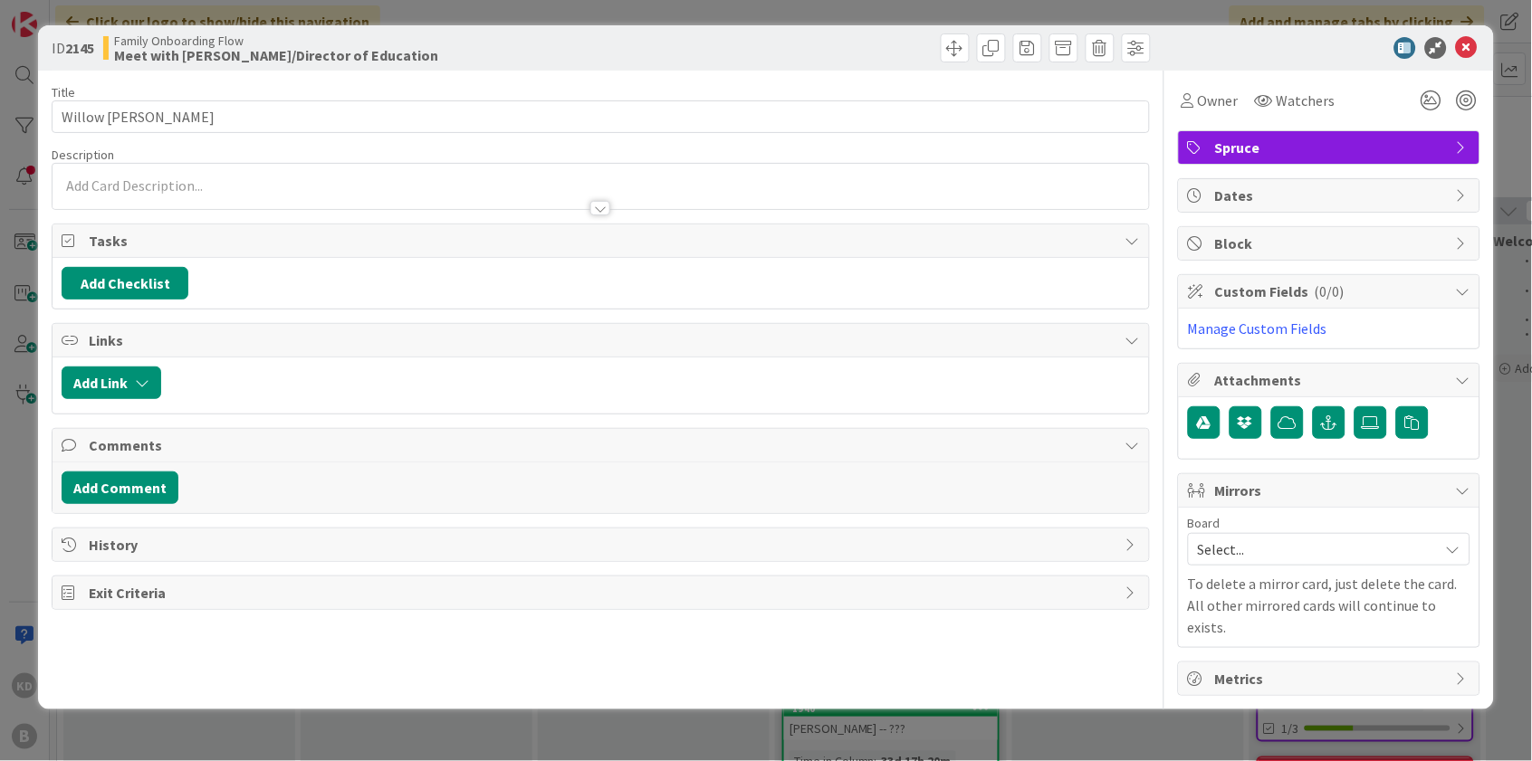
click at [400, 190] on div at bounding box center [600, 199] width 1095 height 19
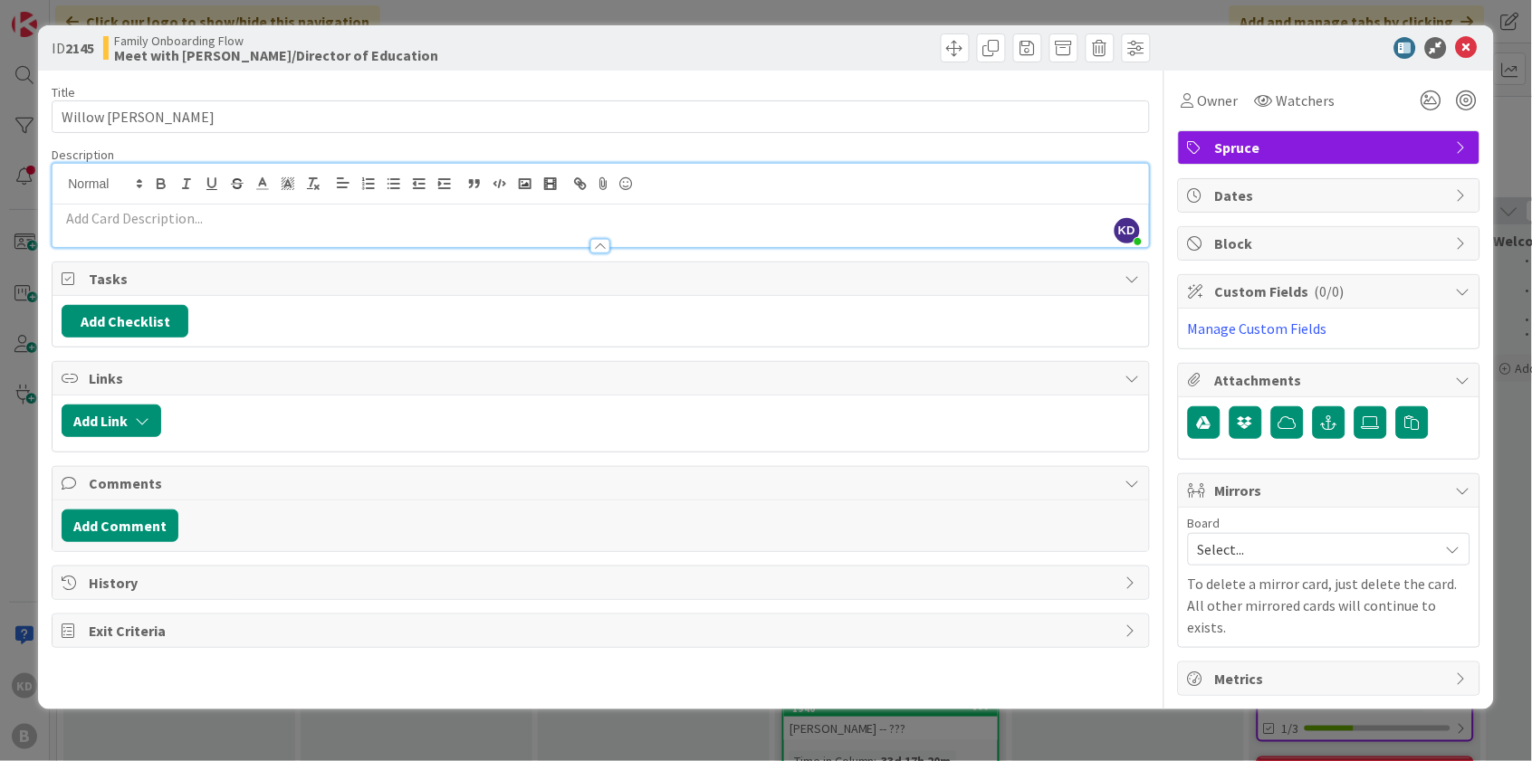
click at [243, 205] on div at bounding box center [600, 226] width 1095 height 43
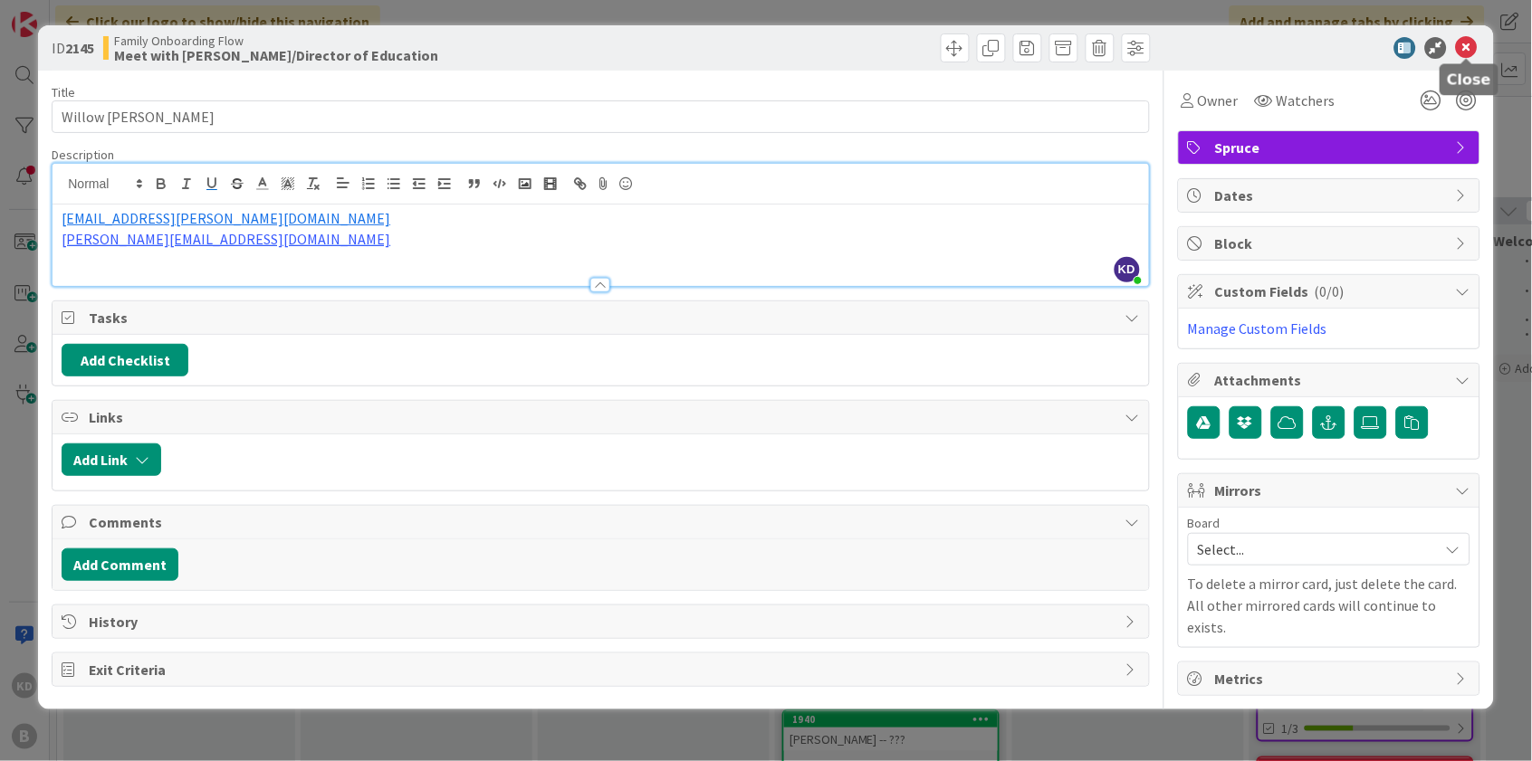
click at [1473, 50] on icon at bounding box center [1467, 48] width 22 height 22
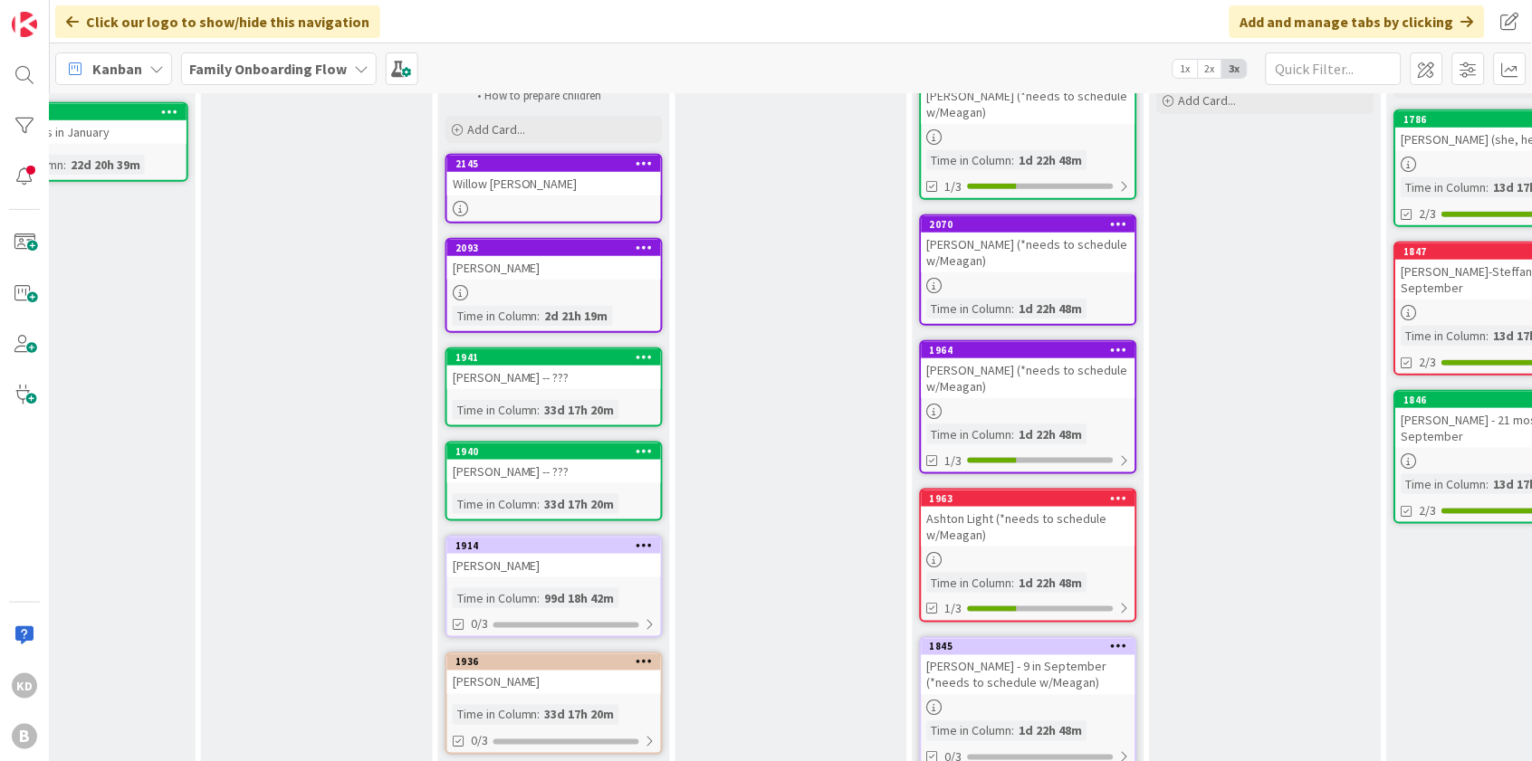
scroll to position [44, 337]
